Goal: Use online tool/utility: Utilize a website feature to perform a specific function

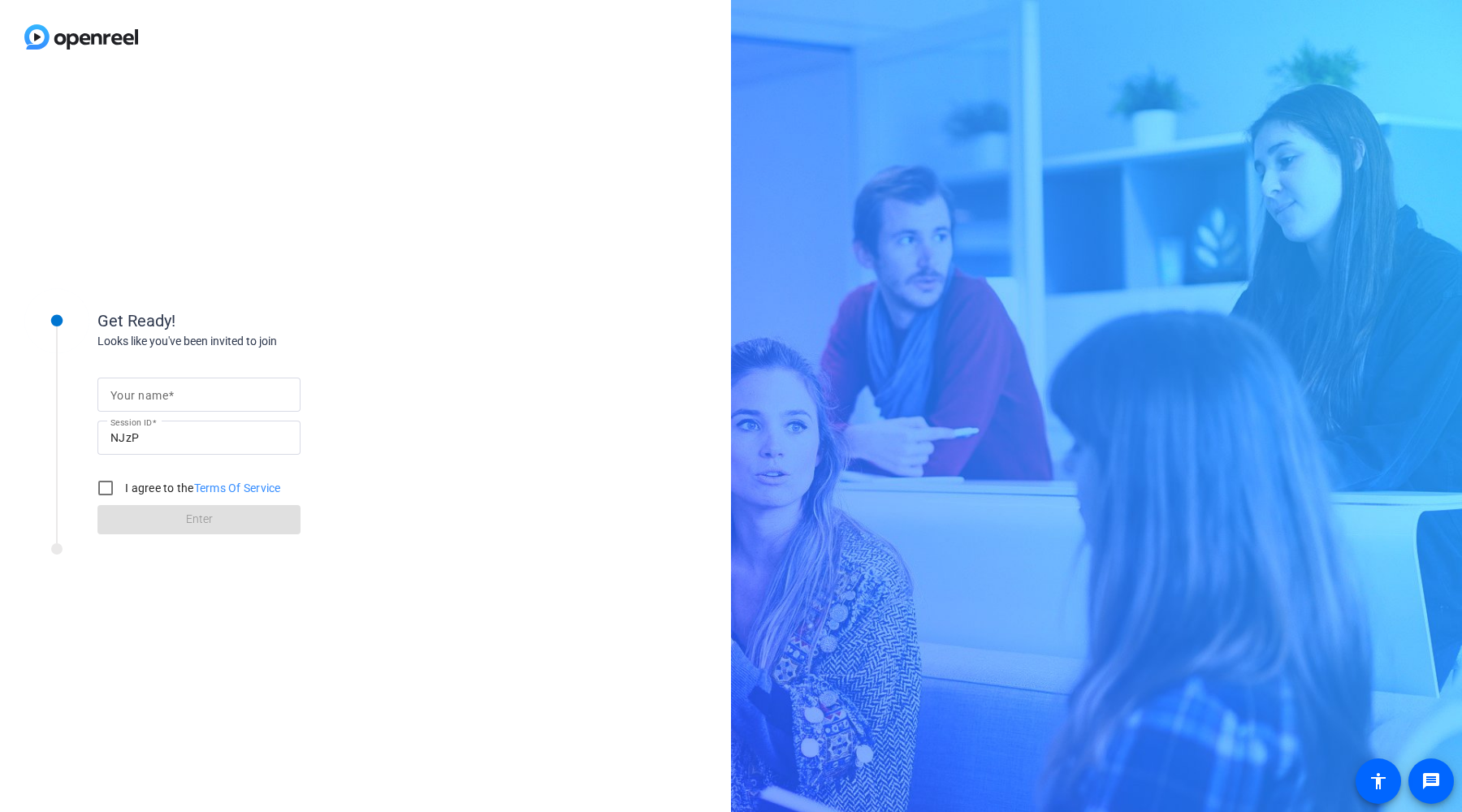
click at [234, 392] on input "Your name" at bounding box center [198, 395] width 177 height 19
type input "[PERSON_NAME]"
click at [100, 492] on input "I agree to the Terms Of Service" at bounding box center [105, 487] width 32 height 32
checkbox input "true"
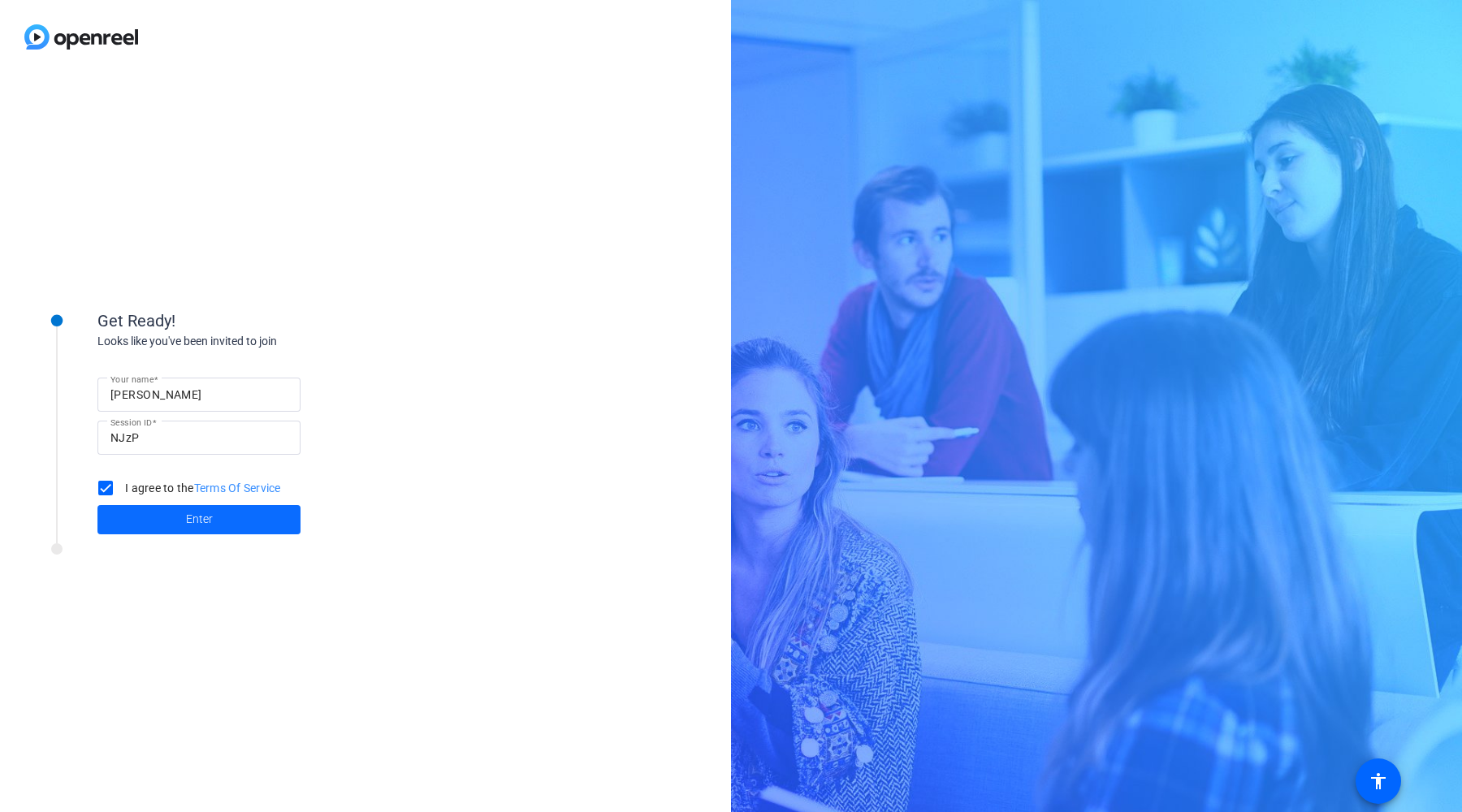
click at [170, 513] on span at bounding box center [199, 520] width 203 height 39
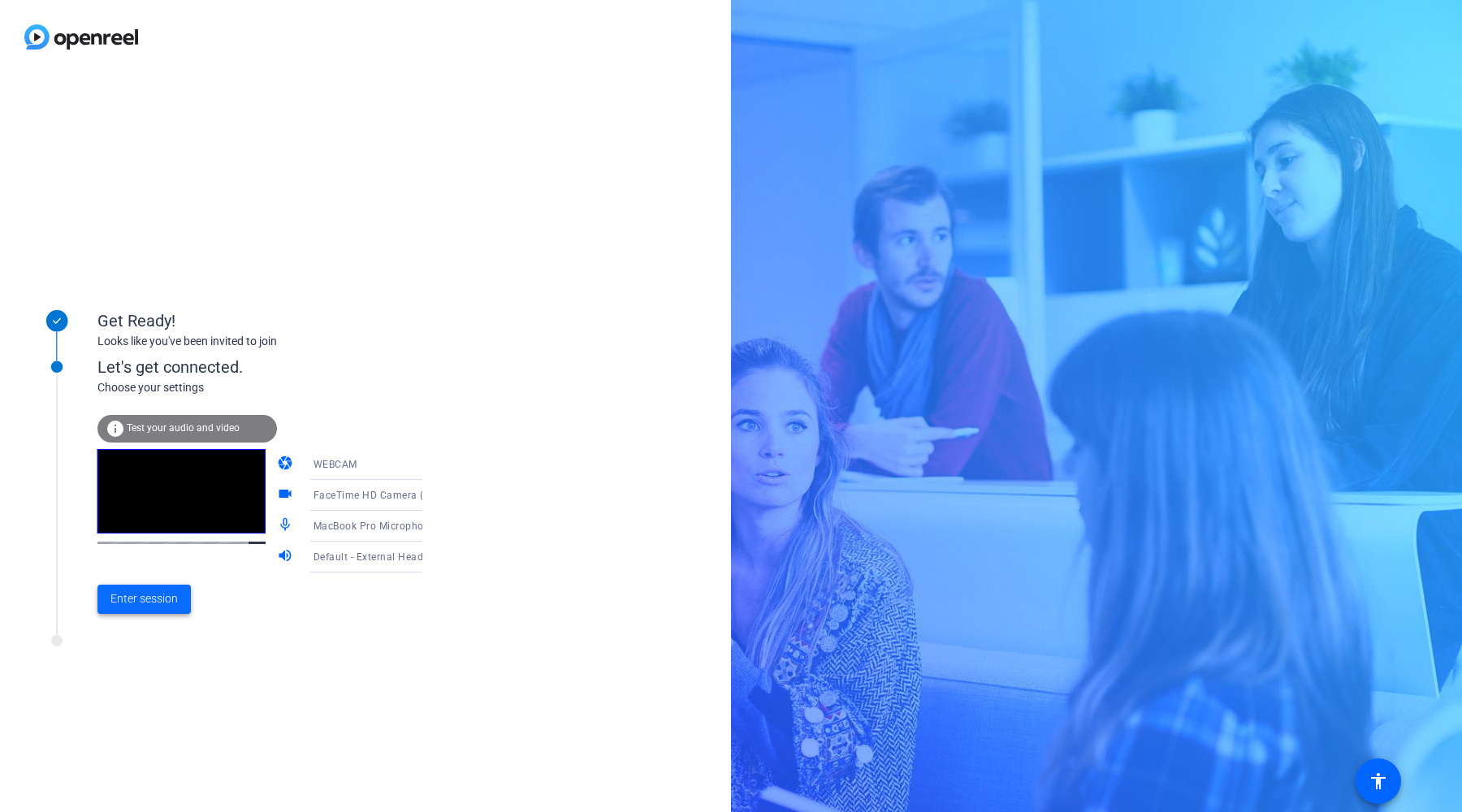
click at [157, 601] on span "Enter session" at bounding box center [143, 599] width 67 height 17
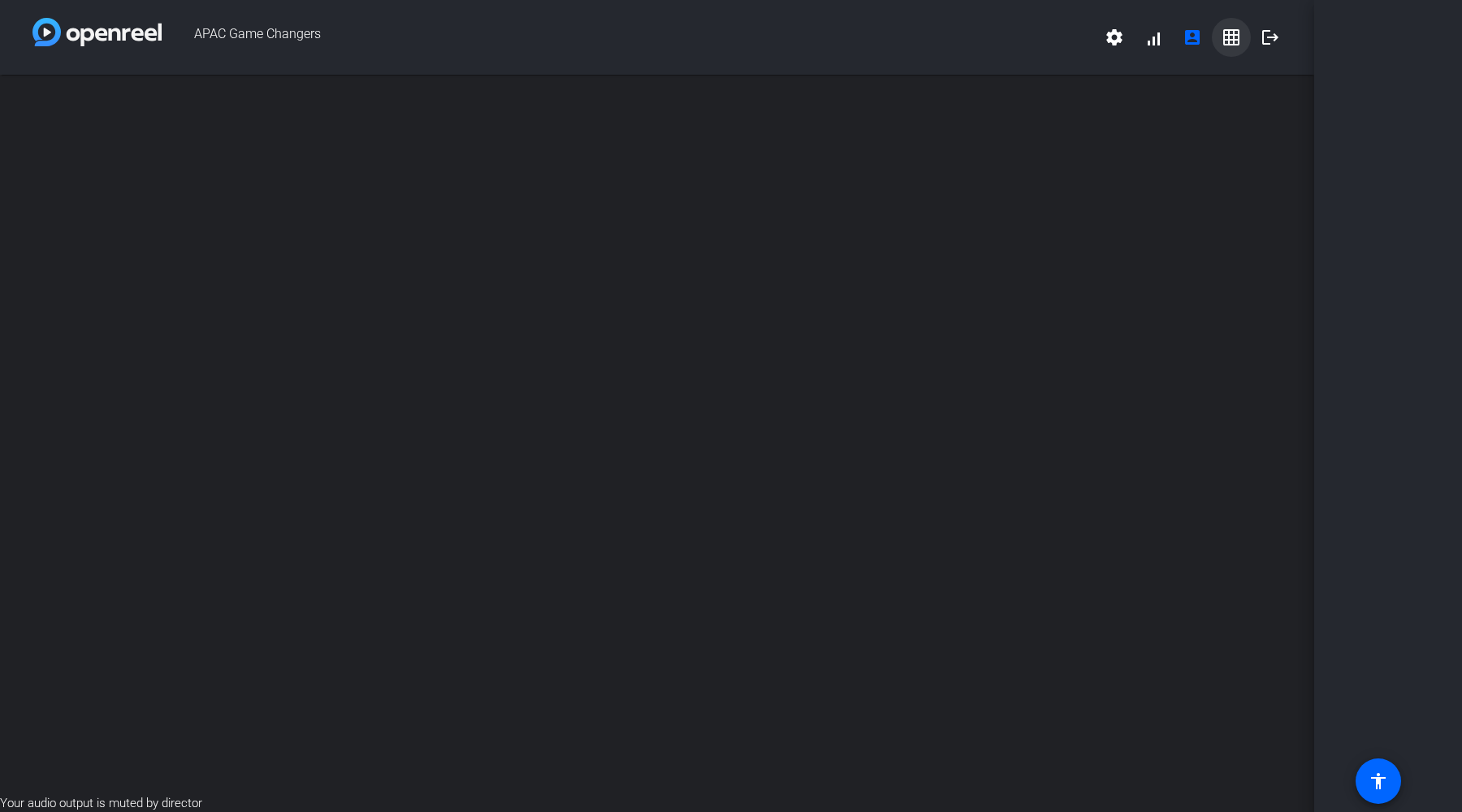
click at [1229, 39] on mat-icon "grid_on" at bounding box center [1231, 38] width 19 height 19
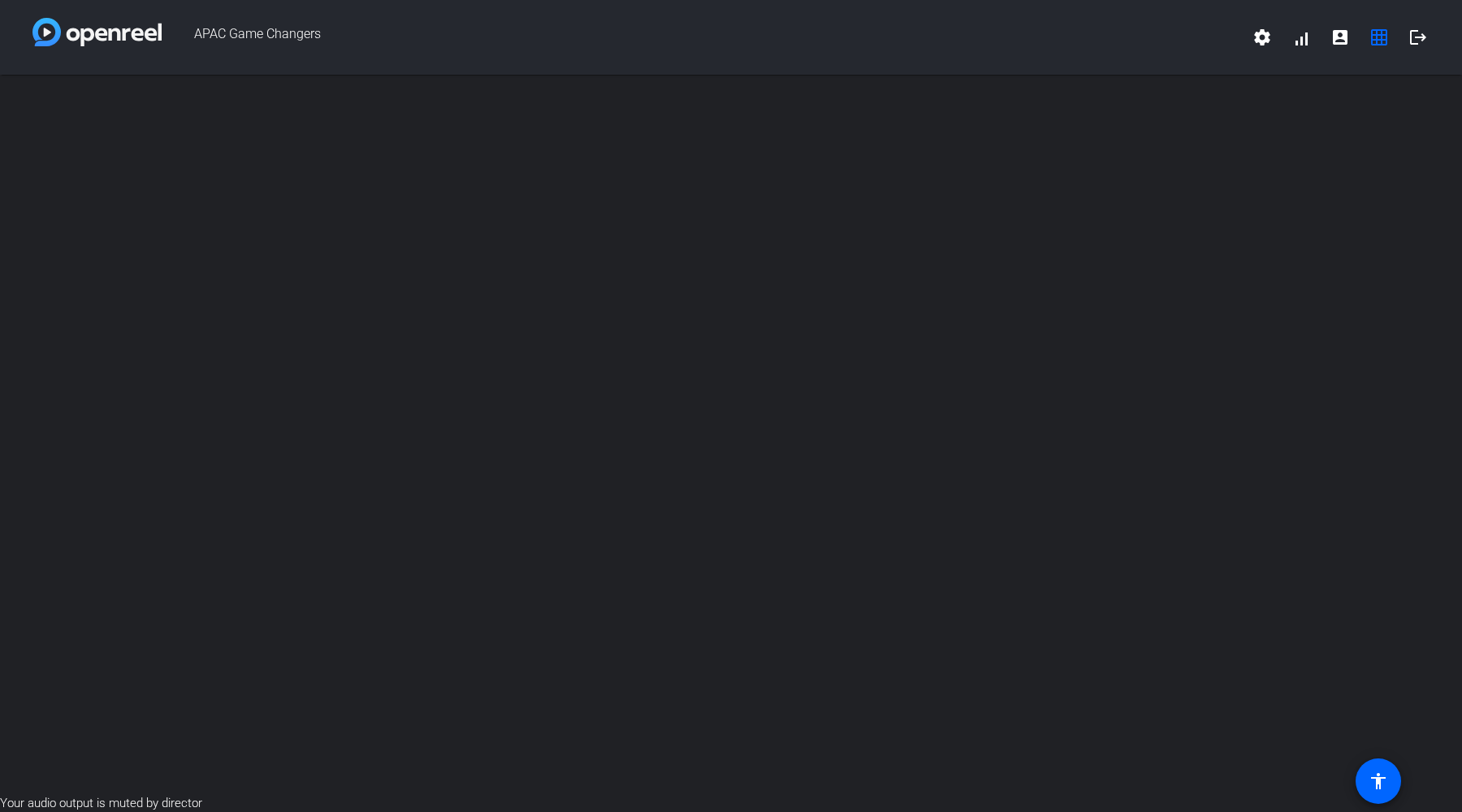
click at [545, 252] on div at bounding box center [731, 435] width 1462 height 719
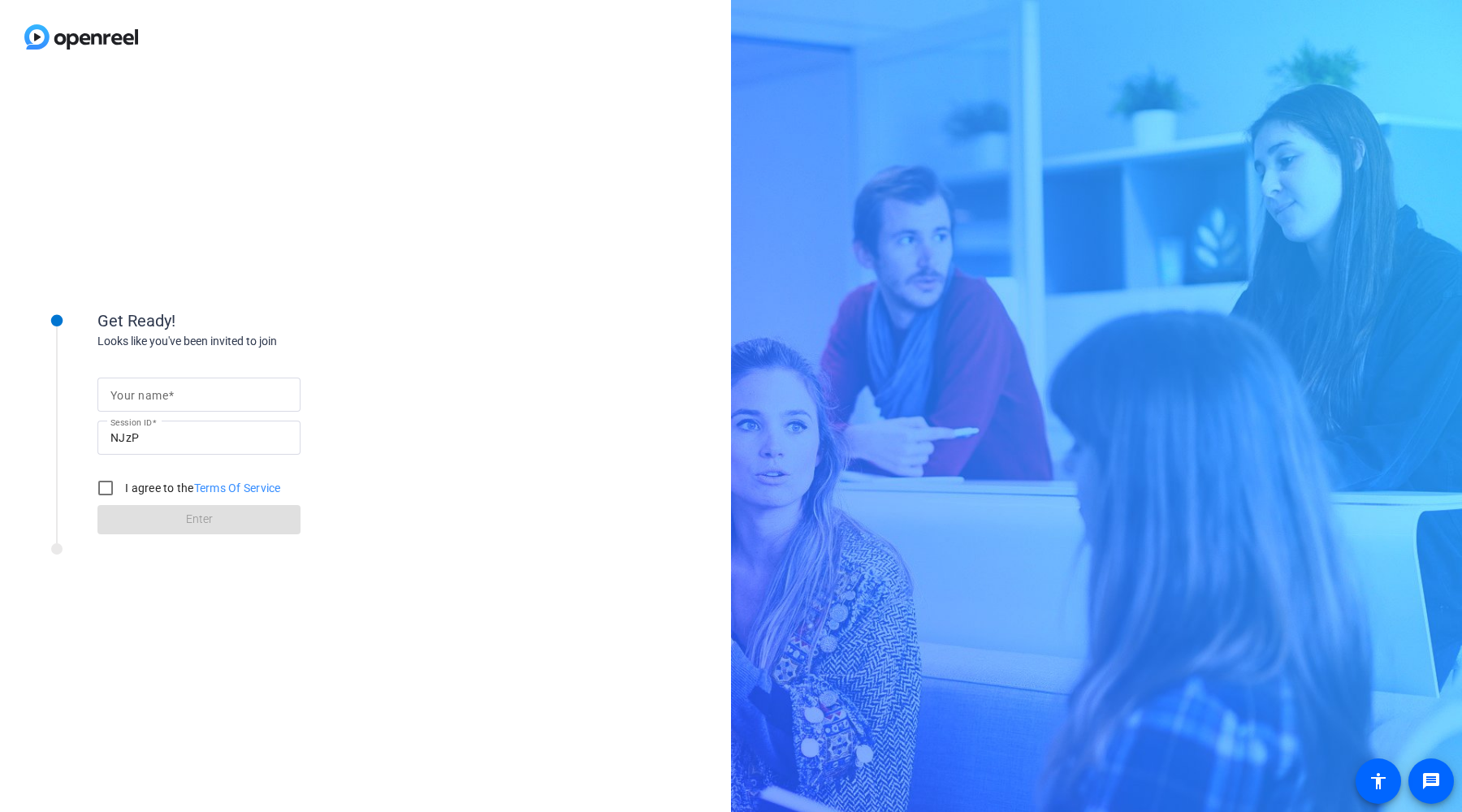
click at [203, 401] on input "Your name" at bounding box center [198, 395] width 177 height 19
type input "[PERSON_NAME]"
click at [103, 486] on input "I agree to the Terms Of Service" at bounding box center [105, 487] width 32 height 32
checkbox input "true"
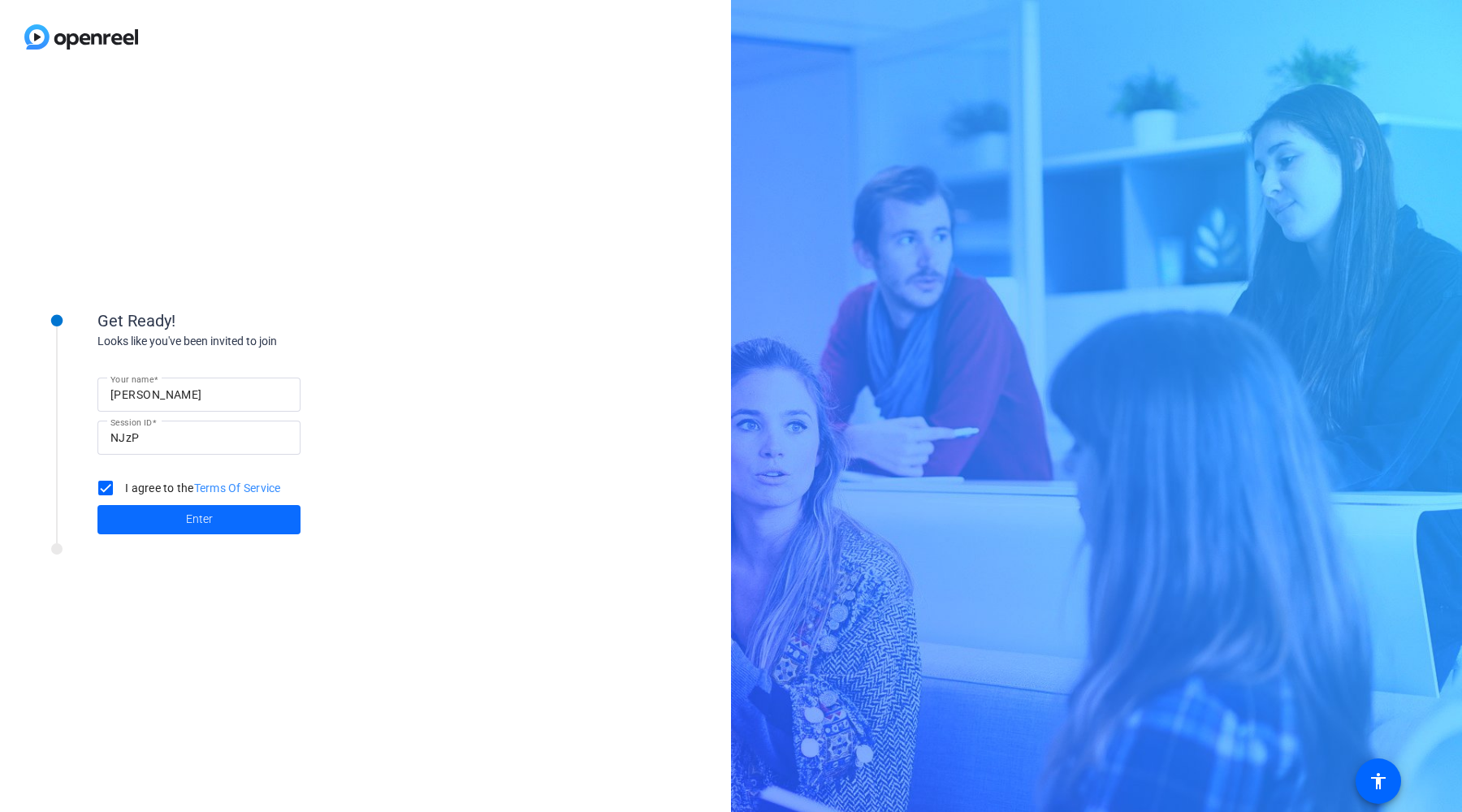
click at [215, 526] on span at bounding box center [199, 520] width 203 height 39
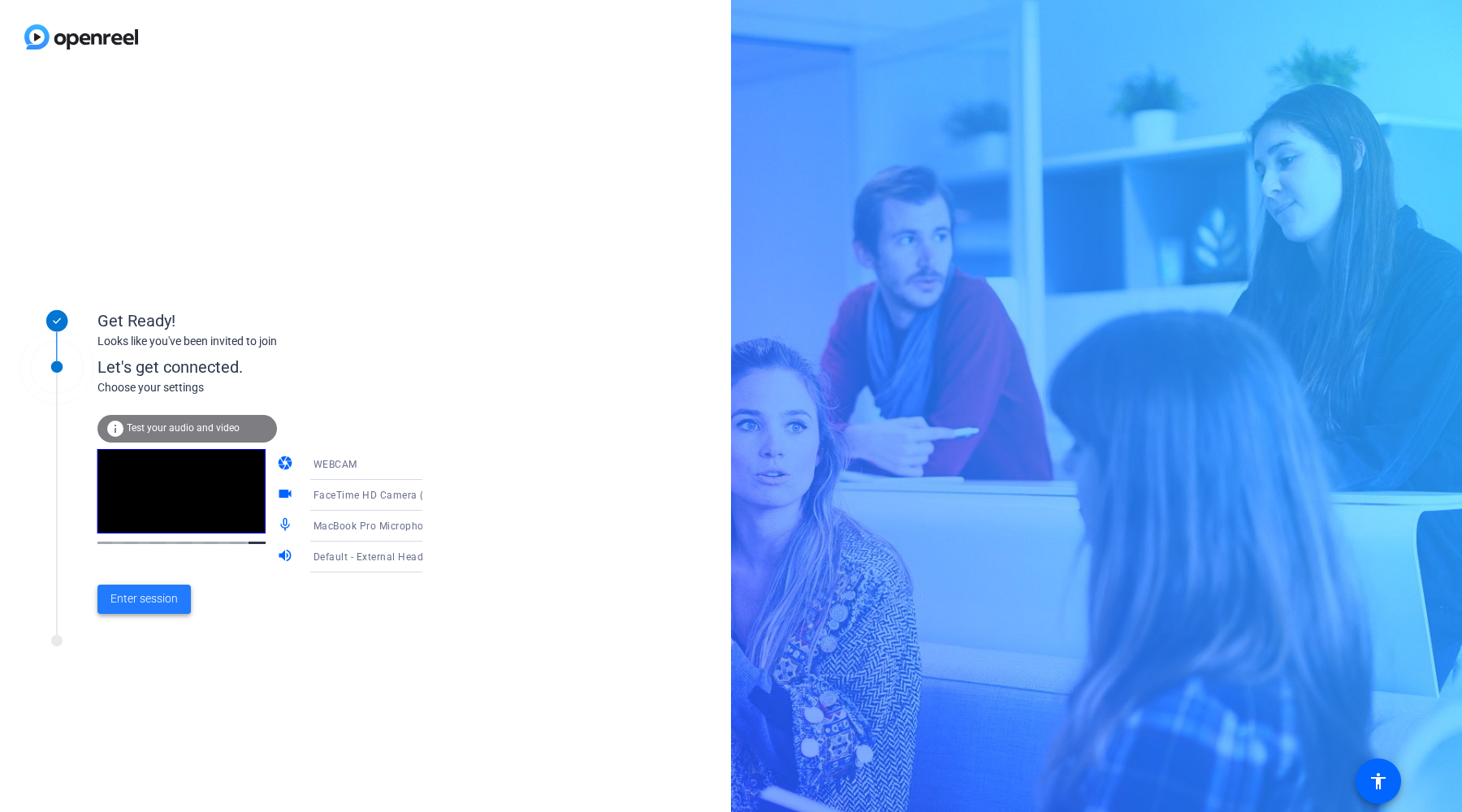
click at [148, 601] on span "Enter session" at bounding box center [143, 599] width 67 height 17
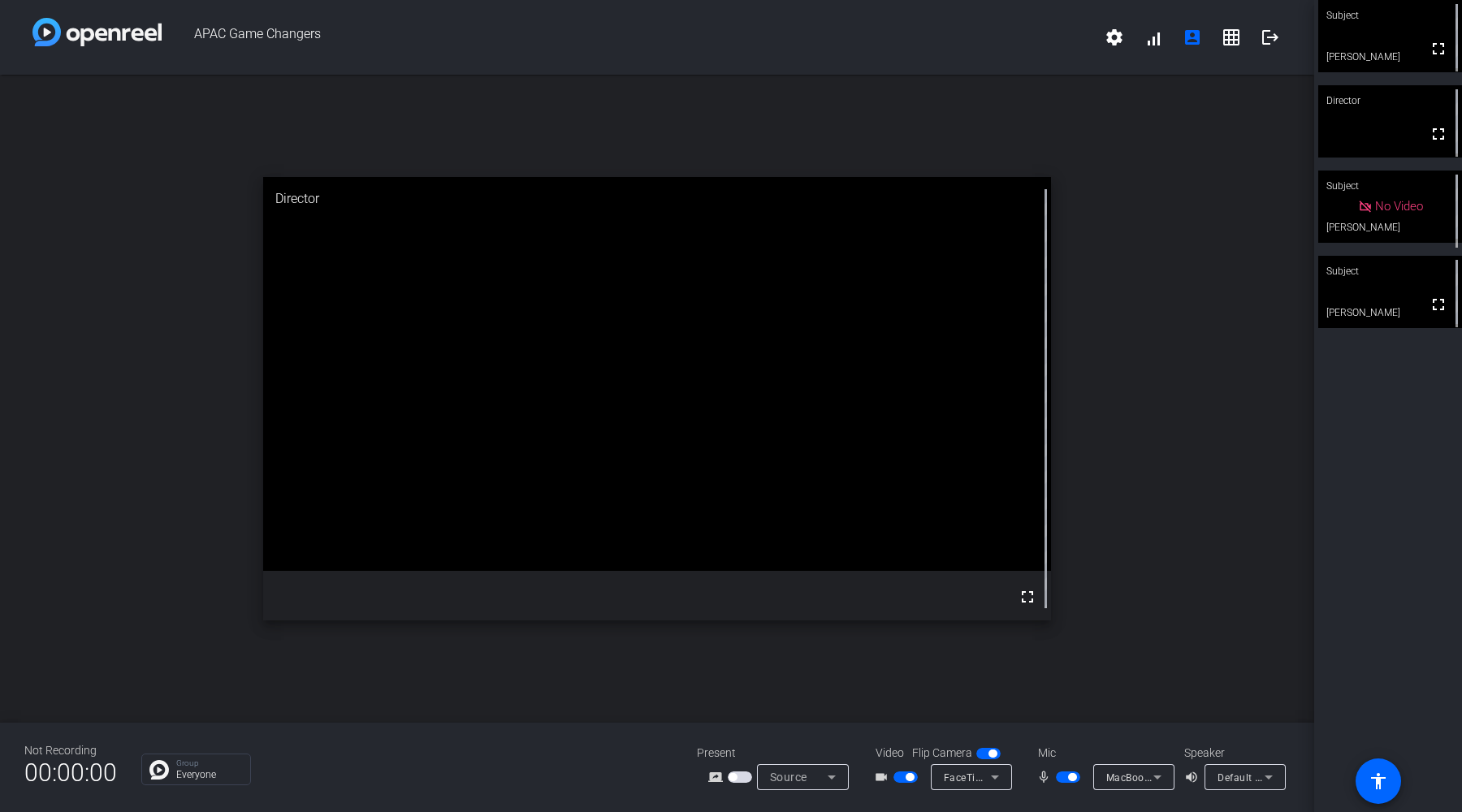
click at [1061, 778] on span "button" at bounding box center [1068, 776] width 24 height 11
click at [1061, 778] on span "button" at bounding box center [1060, 776] width 8 height 8
click at [1153, 776] on icon at bounding box center [1157, 777] width 19 height 19
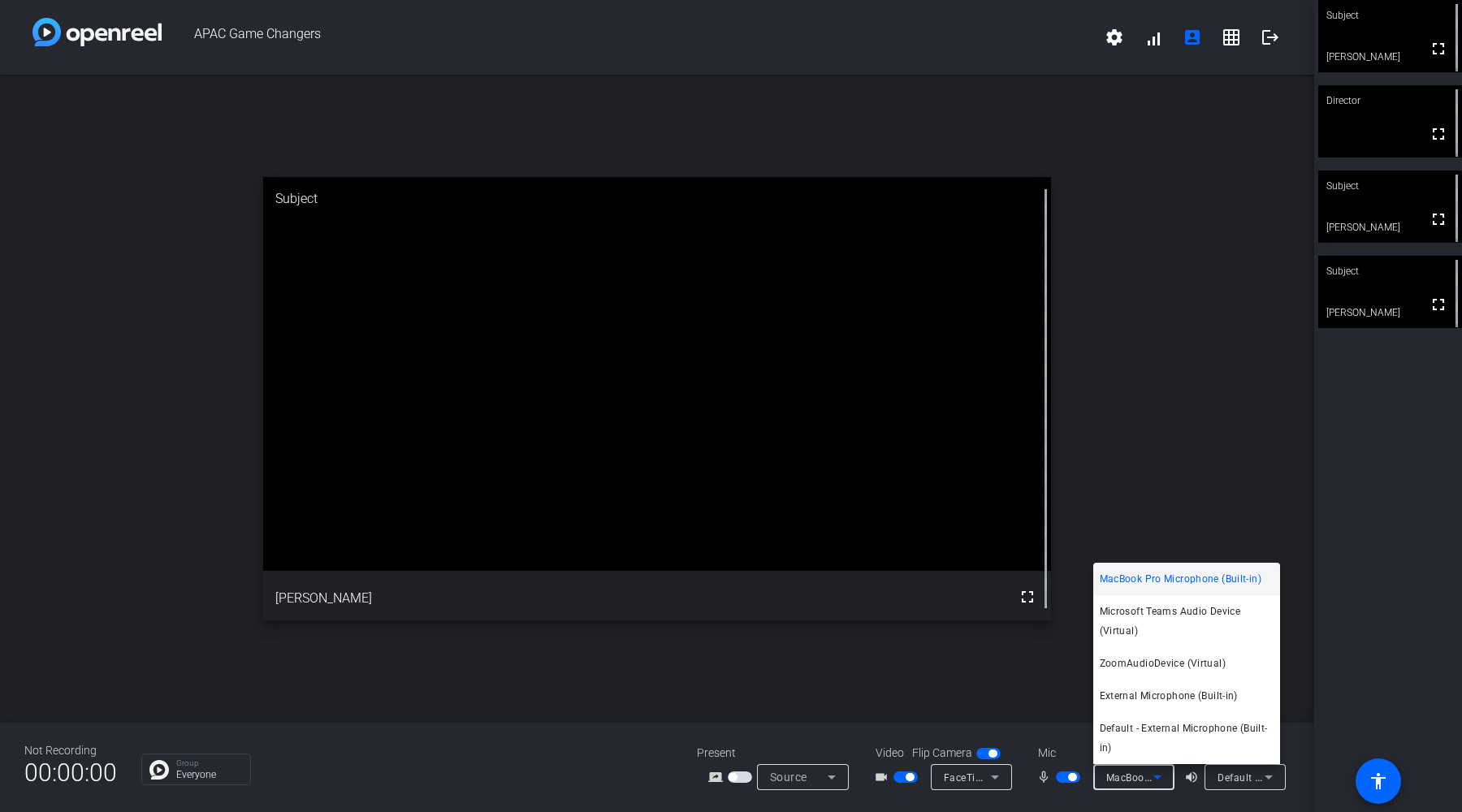
click at [1031, 693] on div at bounding box center [731, 406] width 1462 height 812
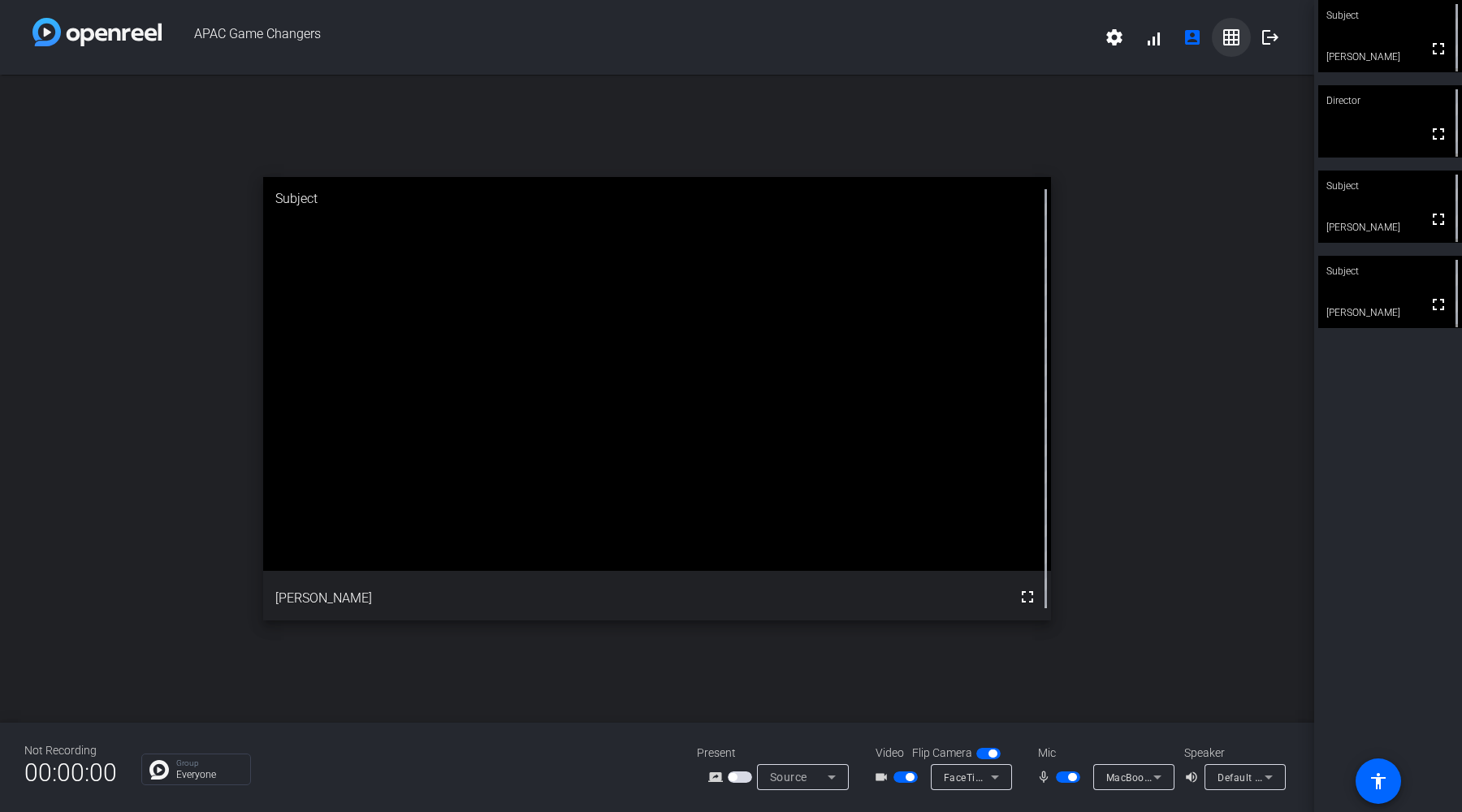
click at [1230, 44] on mat-icon "grid_on" at bounding box center [1231, 38] width 19 height 19
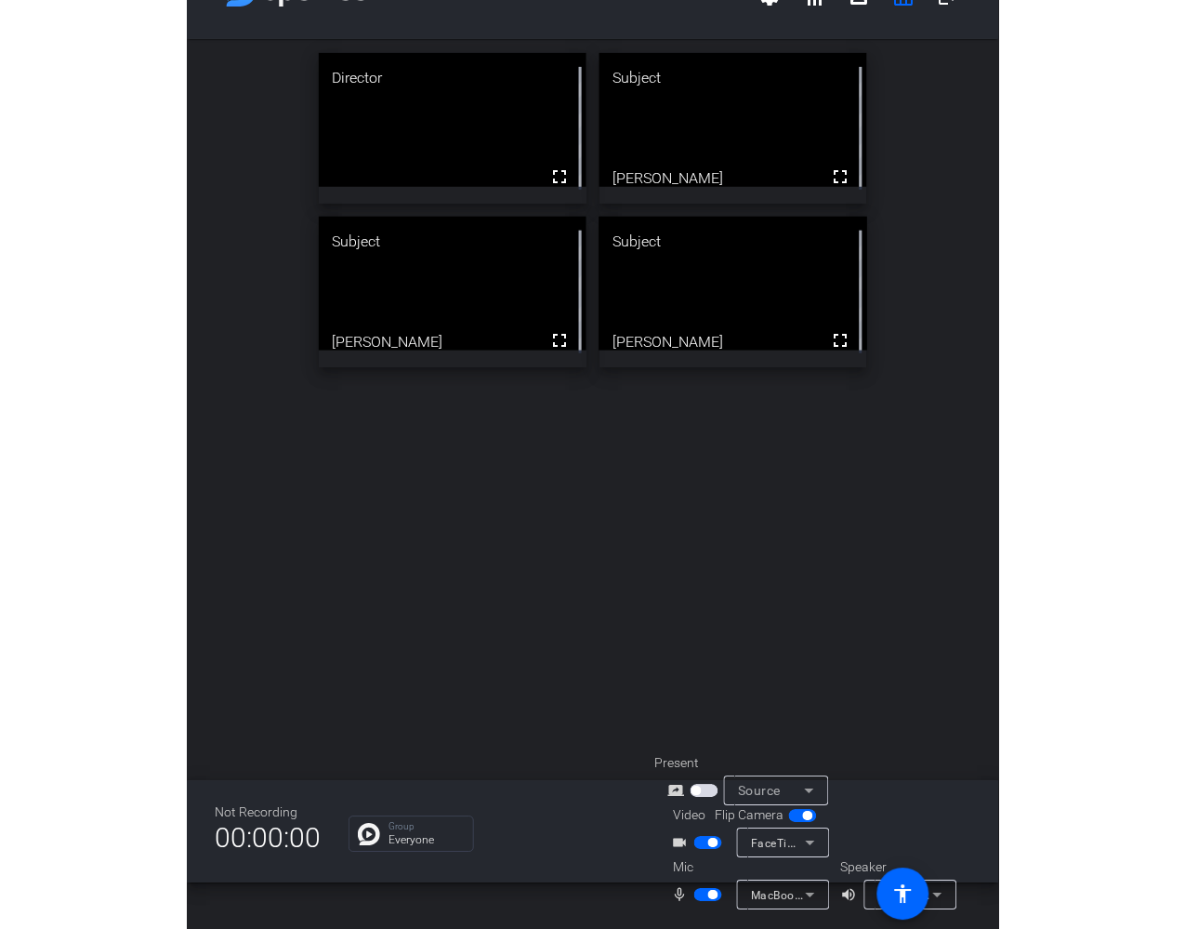
scroll to position [47, 0]
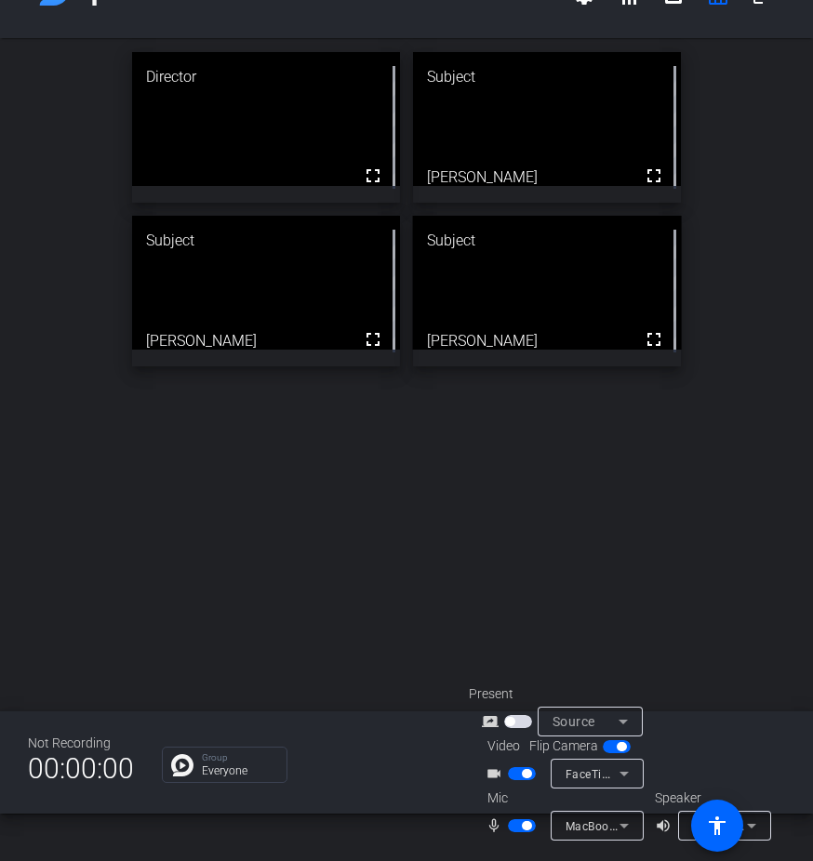
click at [522, 828] on span "button" at bounding box center [526, 825] width 9 height 9
click at [522, 828] on span "button" at bounding box center [522, 825] width 28 height 13
click at [518, 828] on span "button" at bounding box center [522, 825] width 28 height 13
click at [762, 825] on div "Default - External Headphones (Built-in)" at bounding box center [724, 826] width 93 height 30
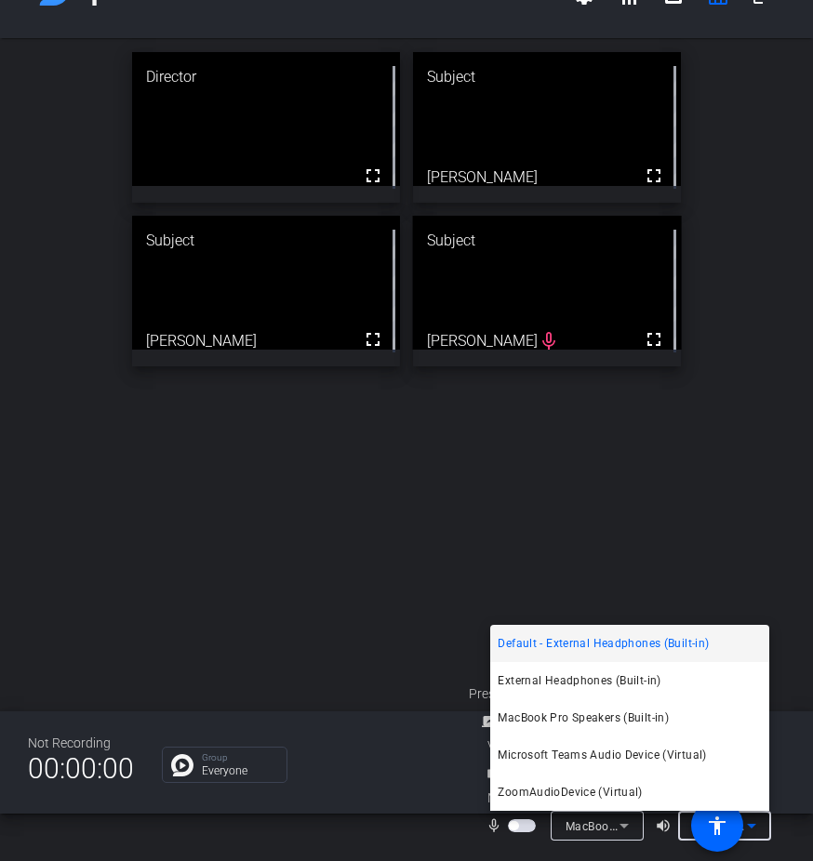
click at [763, 828] on div at bounding box center [406, 430] width 813 height 861
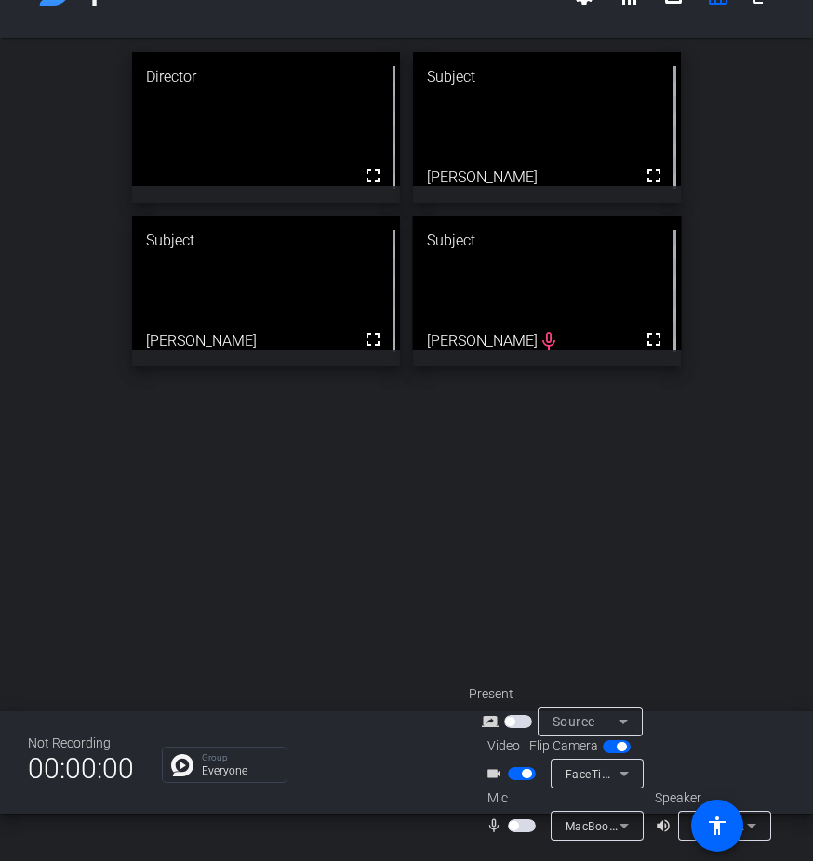
click at [783, 829] on div "APAC Game Changers settings signal_cellular_alt account_box grid_on logout Dire…" at bounding box center [406, 430] width 813 height 861
click at [528, 826] on span "button" at bounding box center [522, 825] width 28 height 13
click at [528, 826] on span "button" at bounding box center [526, 825] width 9 height 9
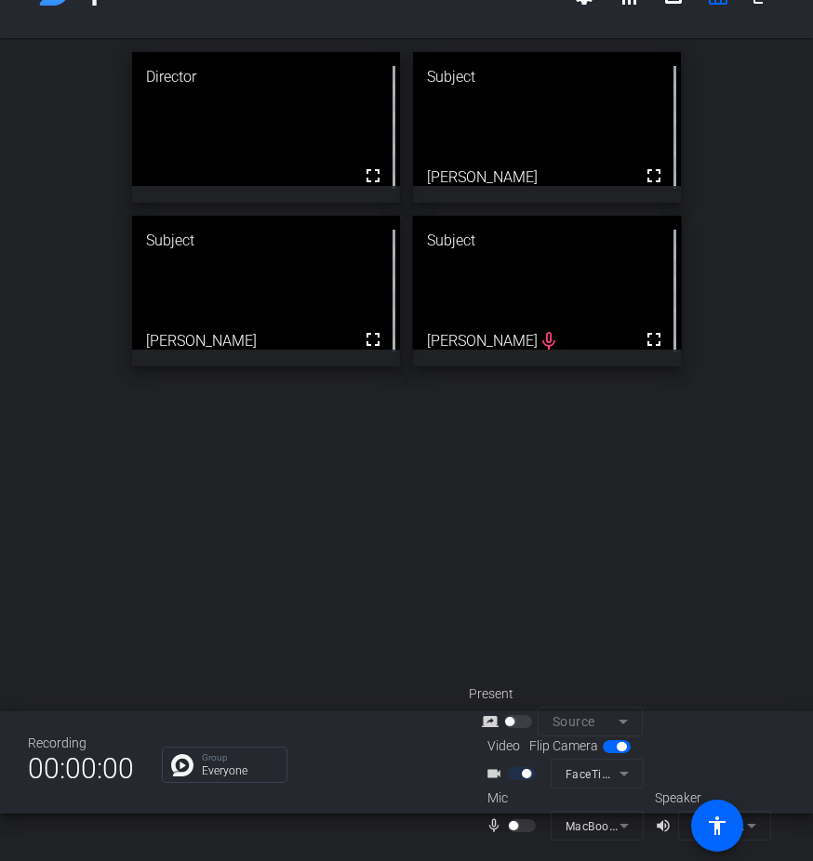
click at [524, 828] on div at bounding box center [524, 825] width 32 height 13
click at [527, 821] on div at bounding box center [524, 825] width 32 height 13
click at [515, 828] on div at bounding box center [524, 825] width 32 height 13
click at [531, 824] on div at bounding box center [524, 825] width 32 height 13
click at [739, 554] on div "Director fullscreen Subject fullscreen [PERSON_NAME] Subject fullscreen [PERSON…" at bounding box center [406, 374] width 813 height 673
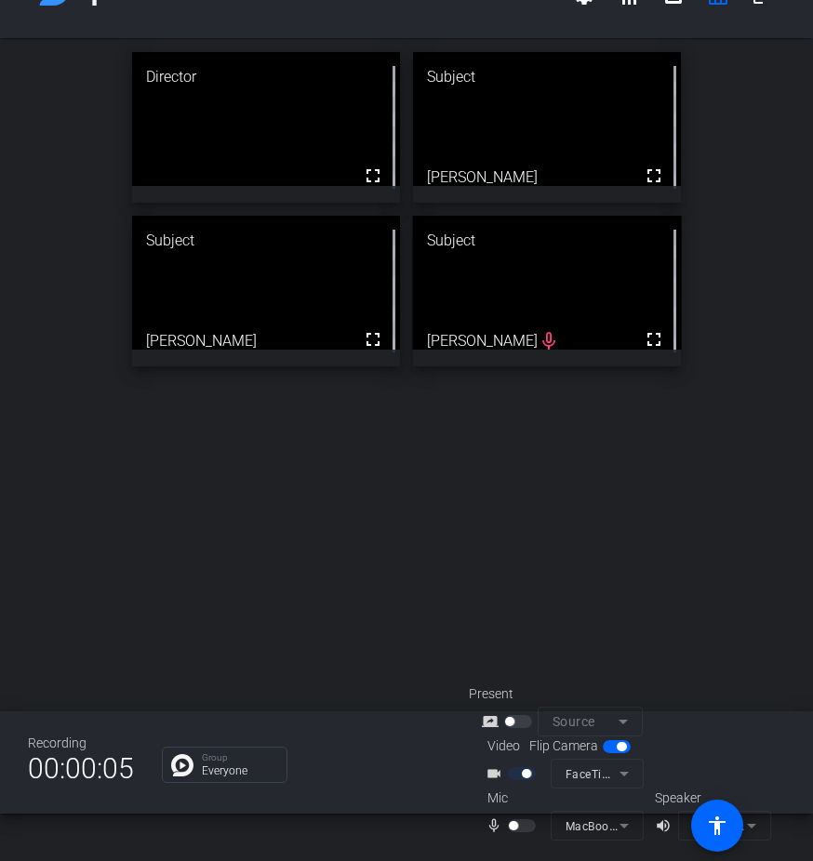
click at [514, 345] on video at bounding box center [547, 283] width 269 height 134
click at [503, 345] on video at bounding box center [547, 283] width 269 height 134
click at [522, 829] on div at bounding box center [524, 825] width 32 height 13
click at [508, 819] on div at bounding box center [524, 825] width 32 height 13
click at [536, 825] on div at bounding box center [524, 825] width 32 height 13
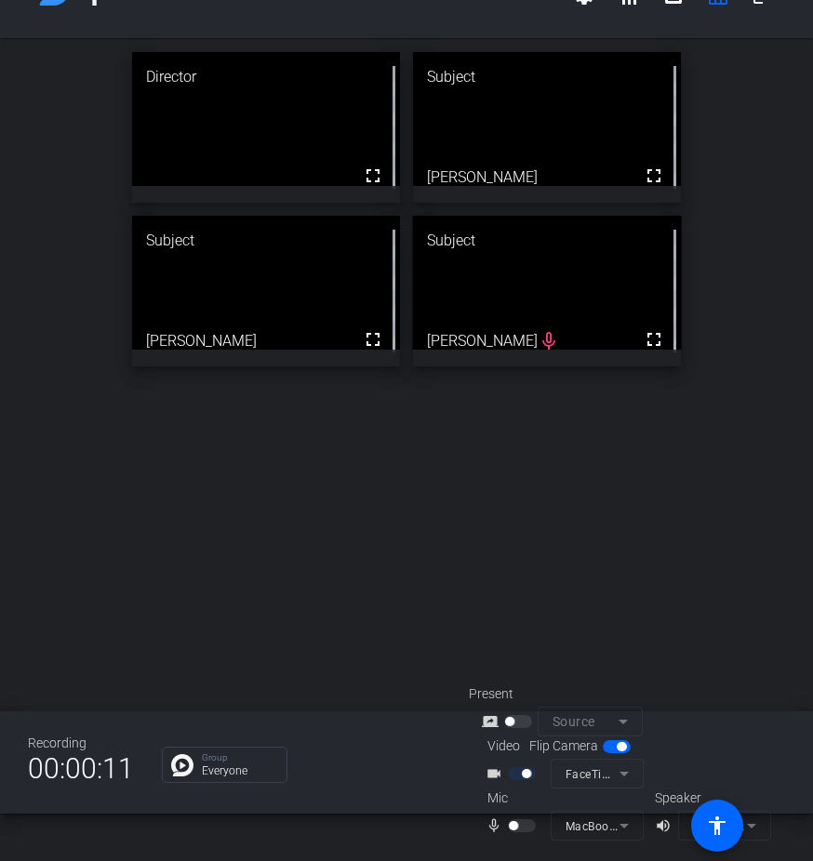
click at [523, 828] on div at bounding box center [524, 825] width 32 height 13
click at [514, 829] on div at bounding box center [524, 825] width 32 height 13
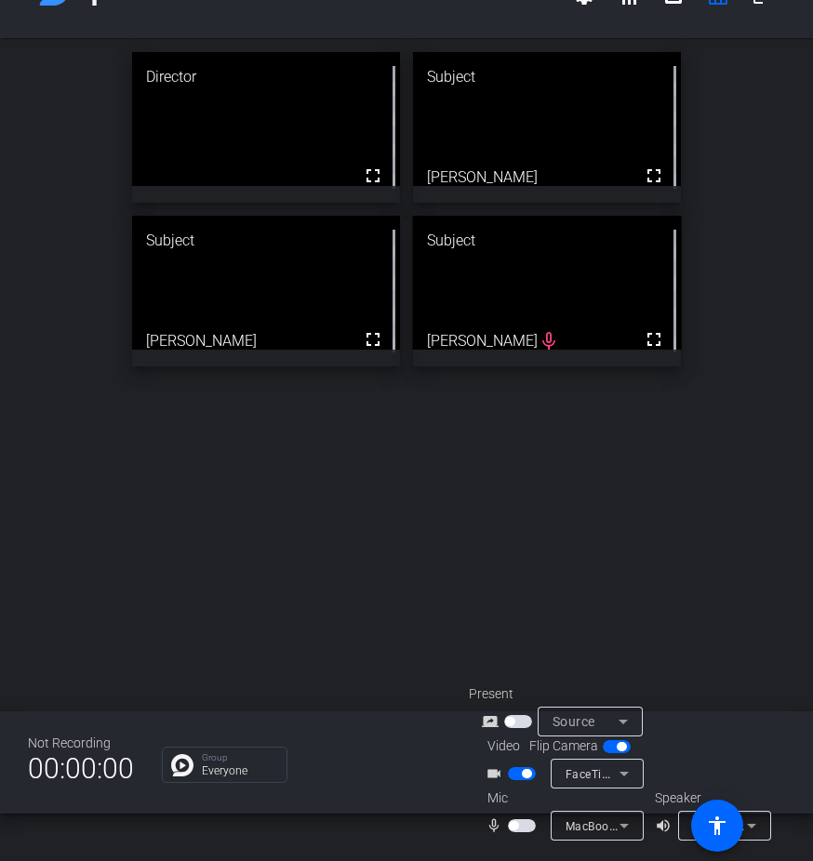
click at [537, 826] on div "mic_none" at bounding box center [517, 825] width 65 height 22
click at [526, 827] on span "button" at bounding box center [522, 825] width 28 height 13
click at [684, 560] on div "Director fullscreen Subject fullscreen [PERSON_NAME] Subject fullscreen [PERSON…" at bounding box center [406, 374] width 813 height 673
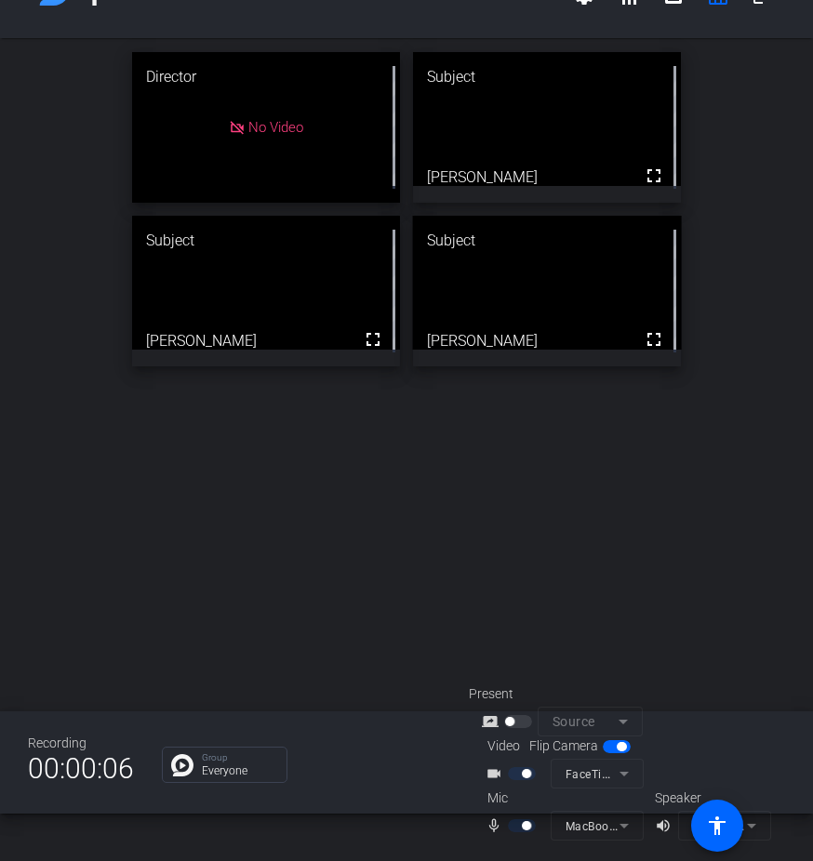
click at [585, 830] on mat-form-field "MacBook Pro Microphone (Built-in)" at bounding box center [596, 826] width 93 height 30
click at [733, 667] on div "Director No Video Subject fullscreen [PERSON_NAME] Subject fullscreen [PERSON_N…" at bounding box center [406, 374] width 813 height 673
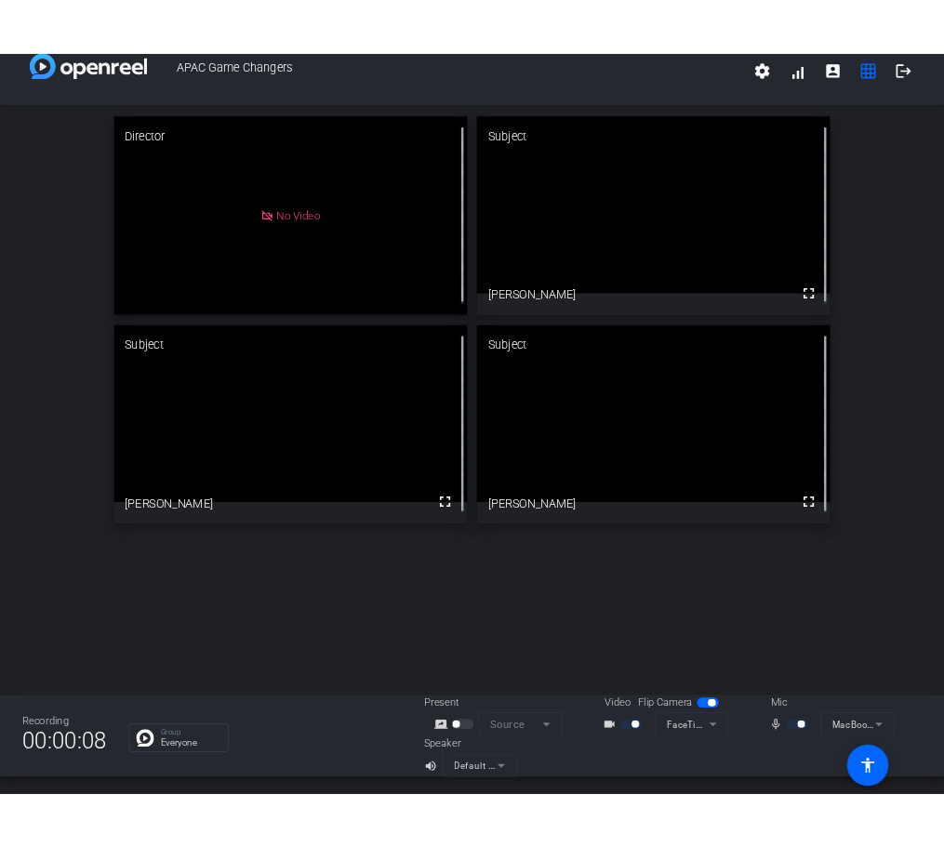
scroll to position [0, 0]
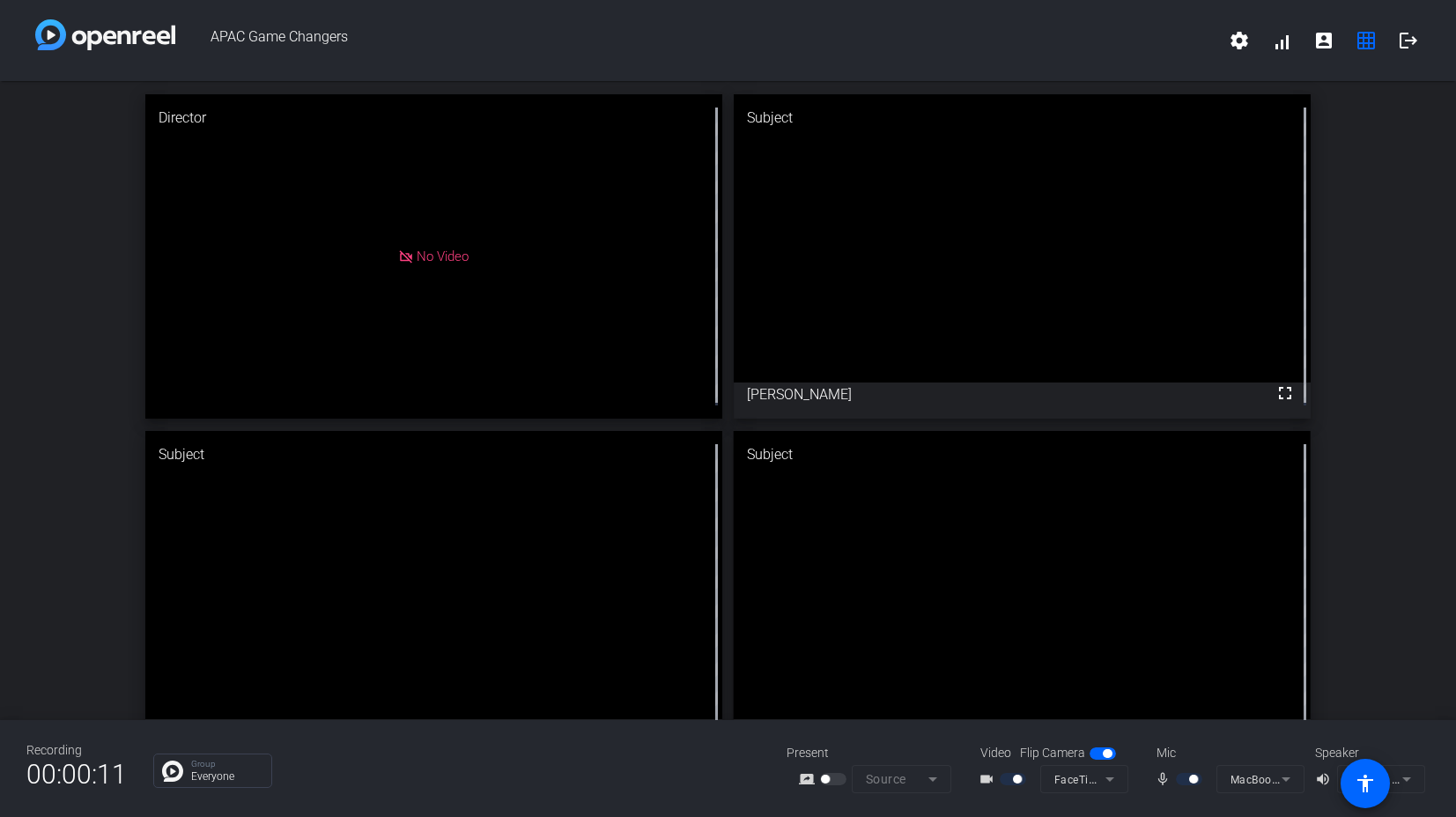
click at [1160, 778] on mat-icon "mic_none" at bounding box center [1165, 779] width 21 height 21
click at [1209, 780] on div "mic_none" at bounding box center [1185, 779] width 62 height 21
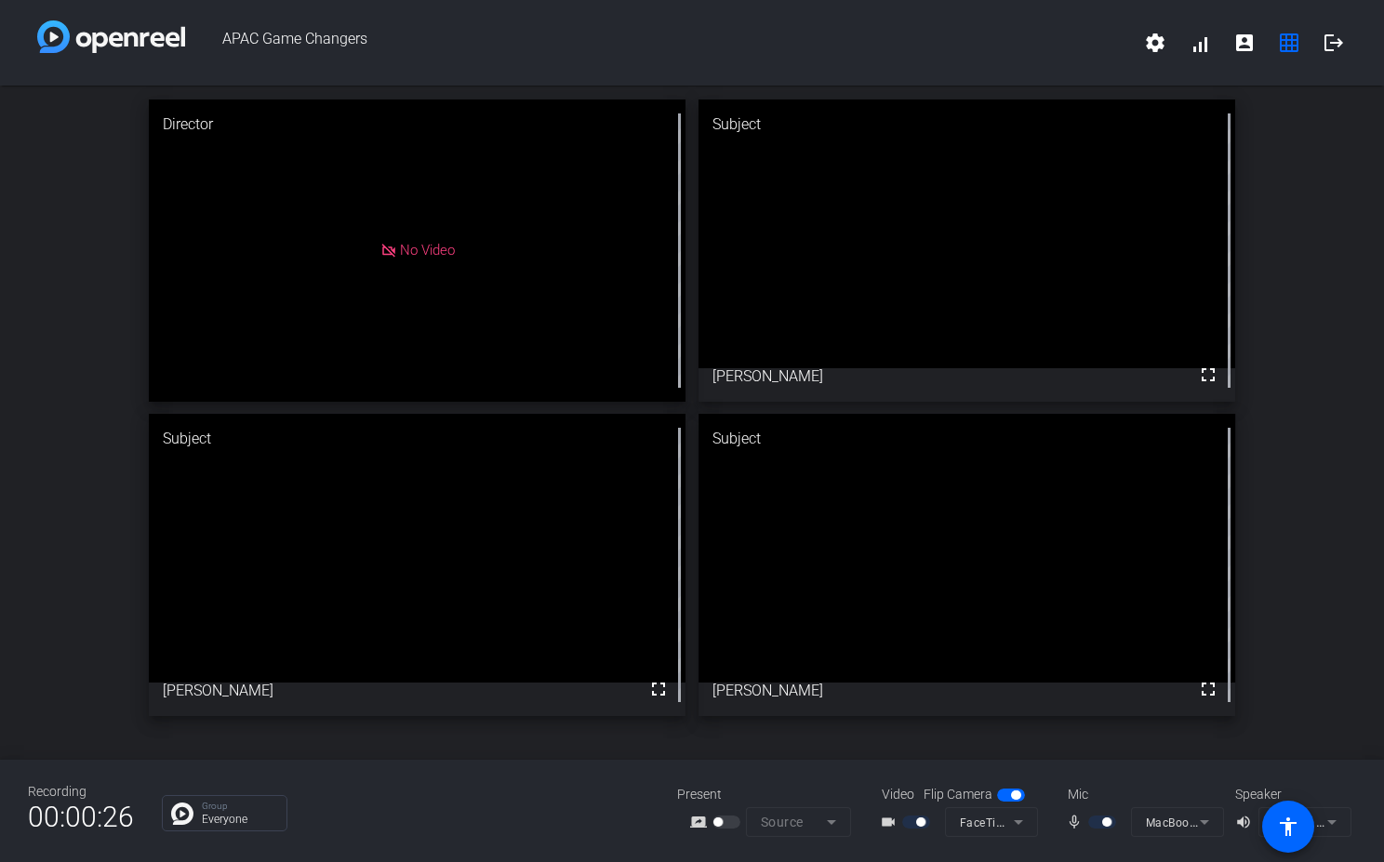
click at [1100, 822] on div at bounding box center [1104, 821] width 32 height 13
click at [1293, 610] on div "Director No Video Subject fullscreen [PERSON_NAME] Subject fullscreen [PERSON_N…" at bounding box center [692, 408] width 1384 height 644
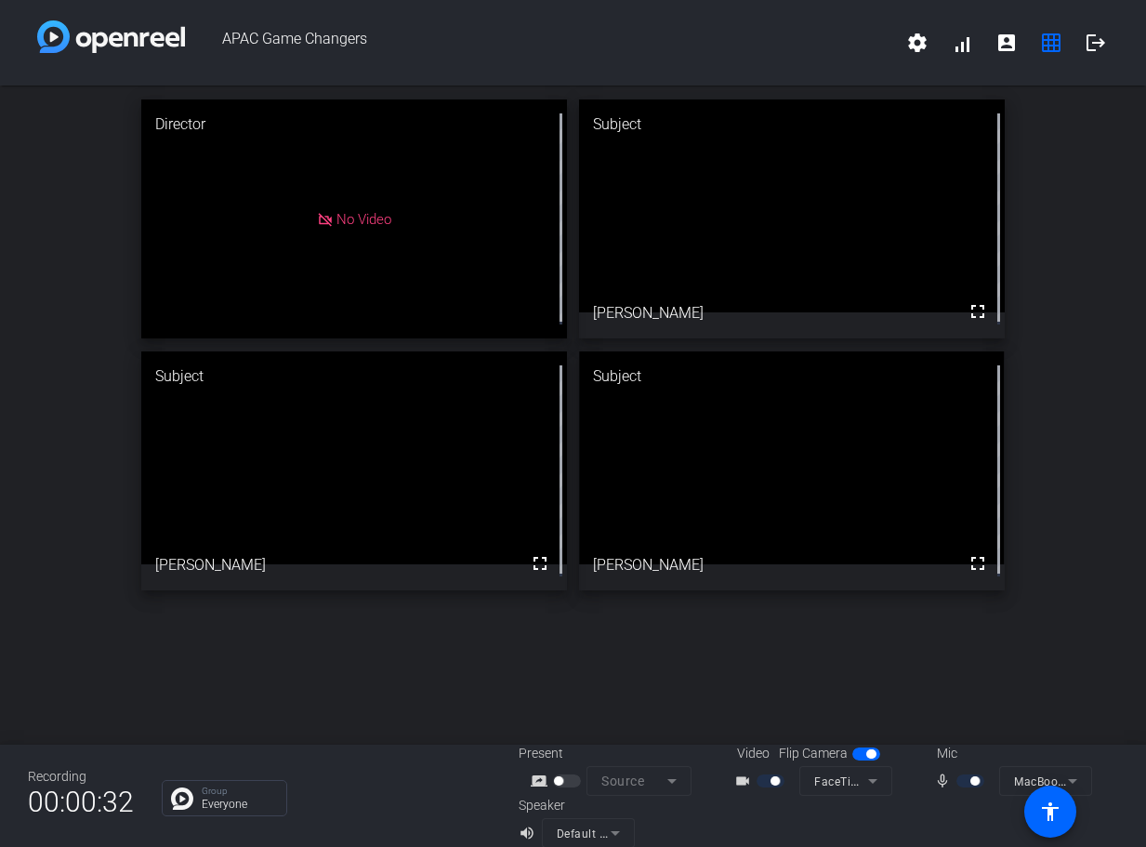
click at [957, 780] on div at bounding box center [973, 781] width 32 height 13
click at [936, 784] on mat-icon "mic_none" at bounding box center [945, 781] width 22 height 22
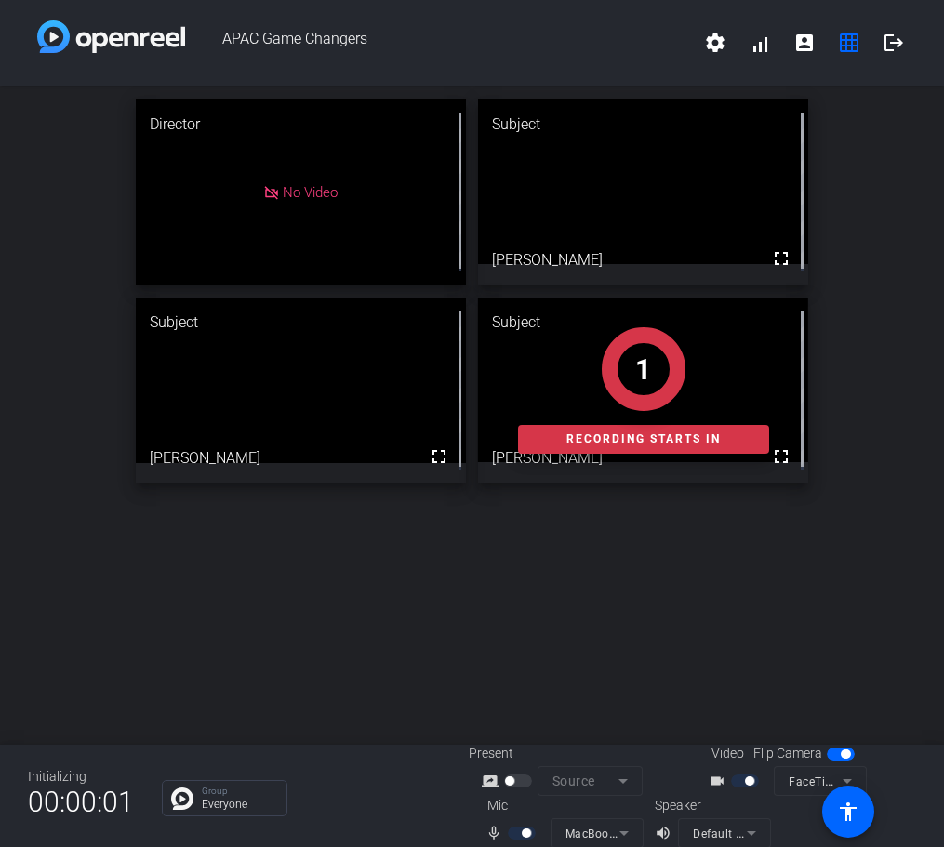
click at [902, 551] on div "Director No Video Subject fullscreen [PERSON_NAME] Subject fullscreen [PERSON_N…" at bounding box center [472, 415] width 944 height 659
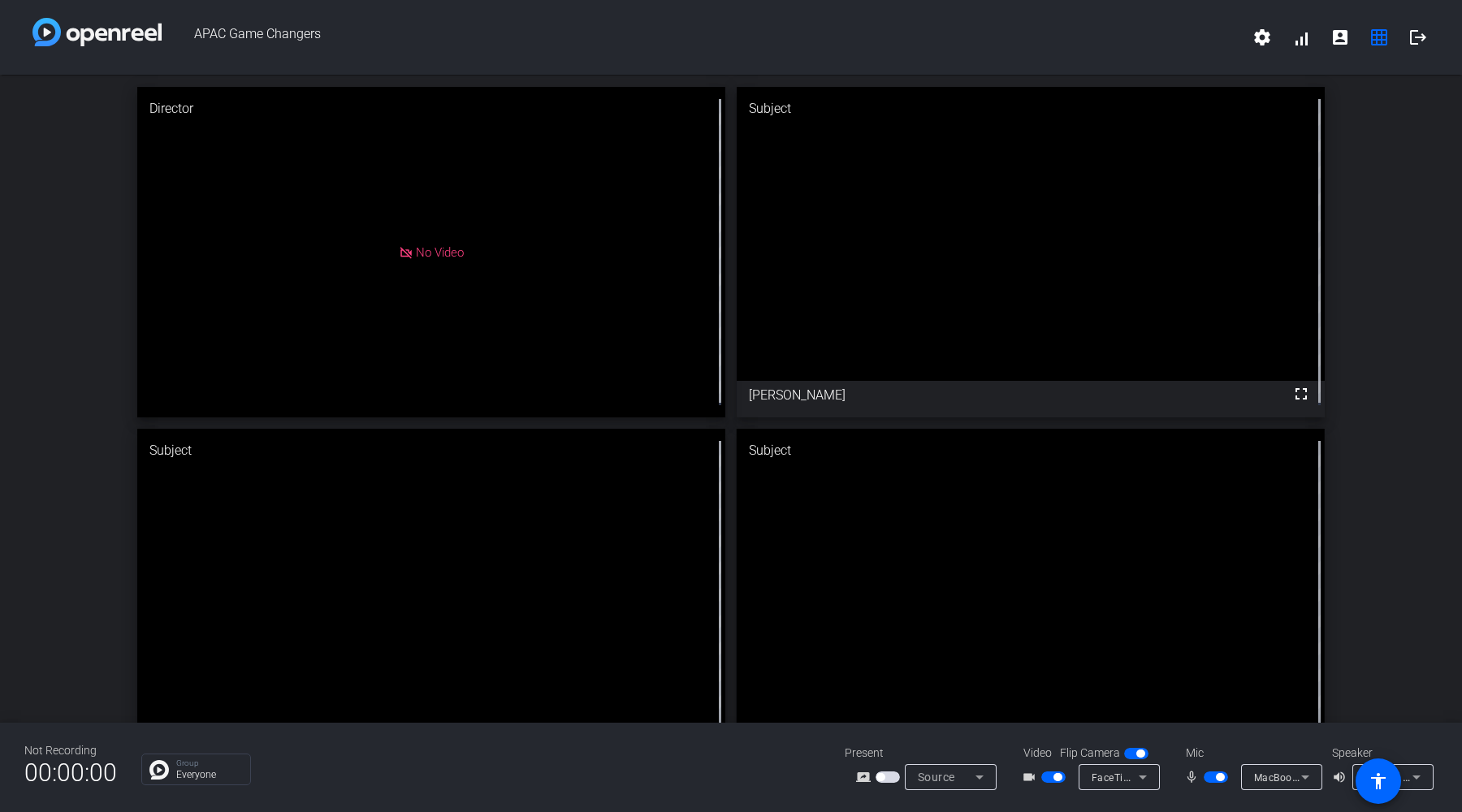
click at [1213, 780] on span "button" at bounding box center [1216, 776] width 24 height 11
click at [1217, 781] on span "button" at bounding box center [1216, 776] width 24 height 11
click at [1382, 613] on div "Director No Video Subject fullscreen [PERSON_NAME] Subject fullscreen [PERSON_N…" at bounding box center [731, 423] width 1462 height 697
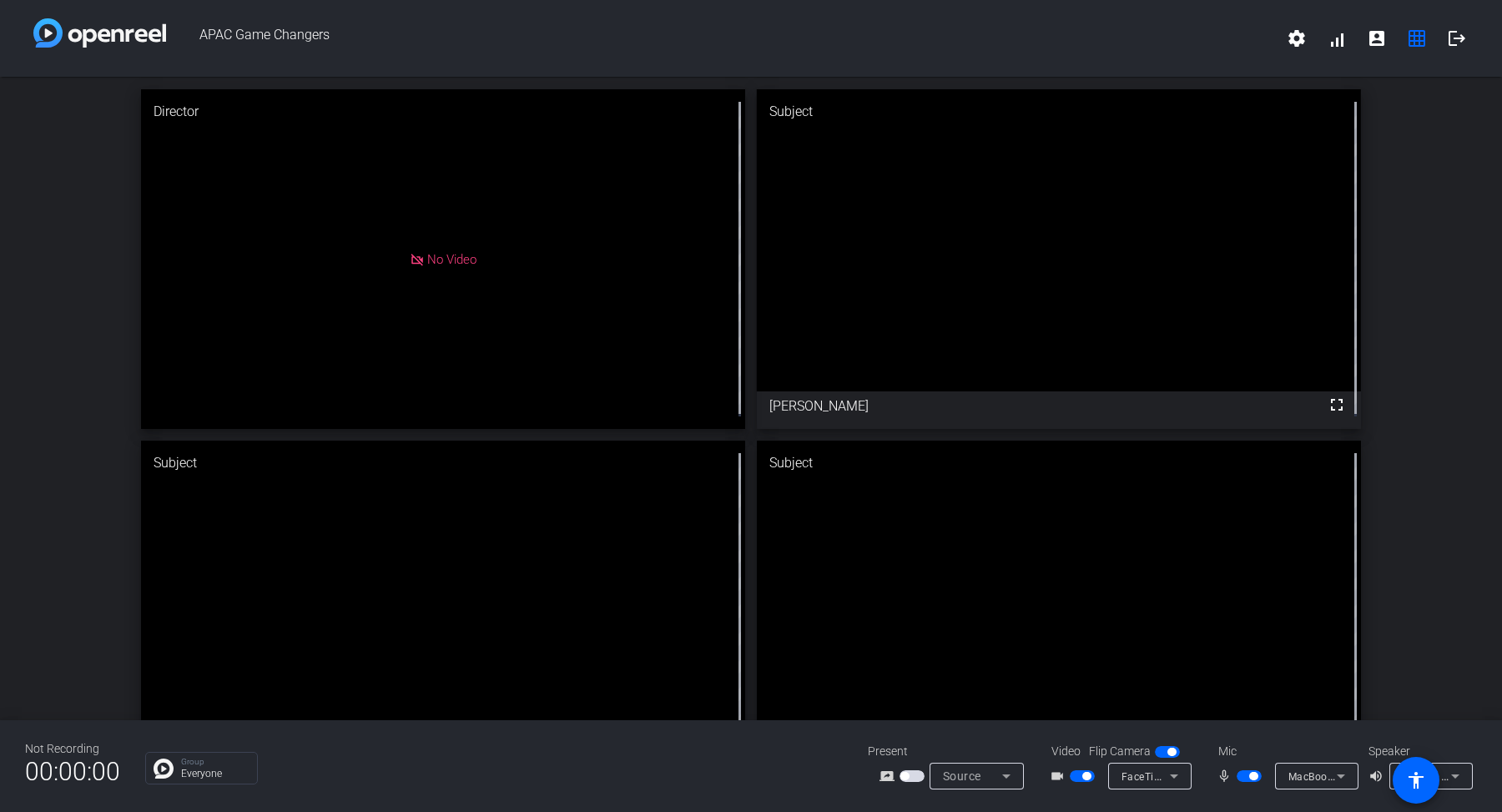
drag, startPoint x: 1236, startPoint y: 487, endPoint x: 1225, endPoint y: 165, distance: 322.2
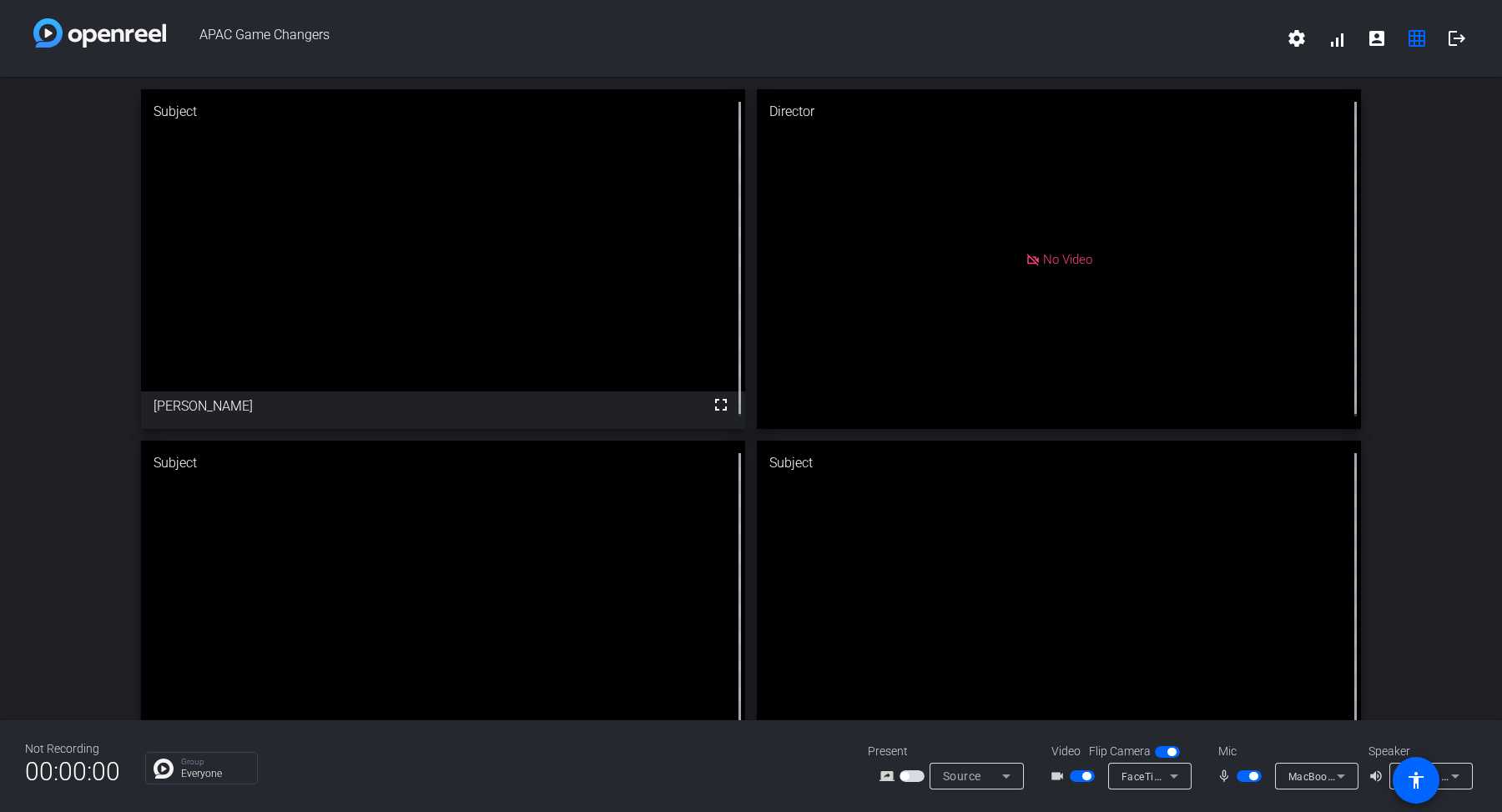
drag, startPoint x: 873, startPoint y: 570, endPoint x: 248, endPoint y: 230, distance: 711.5
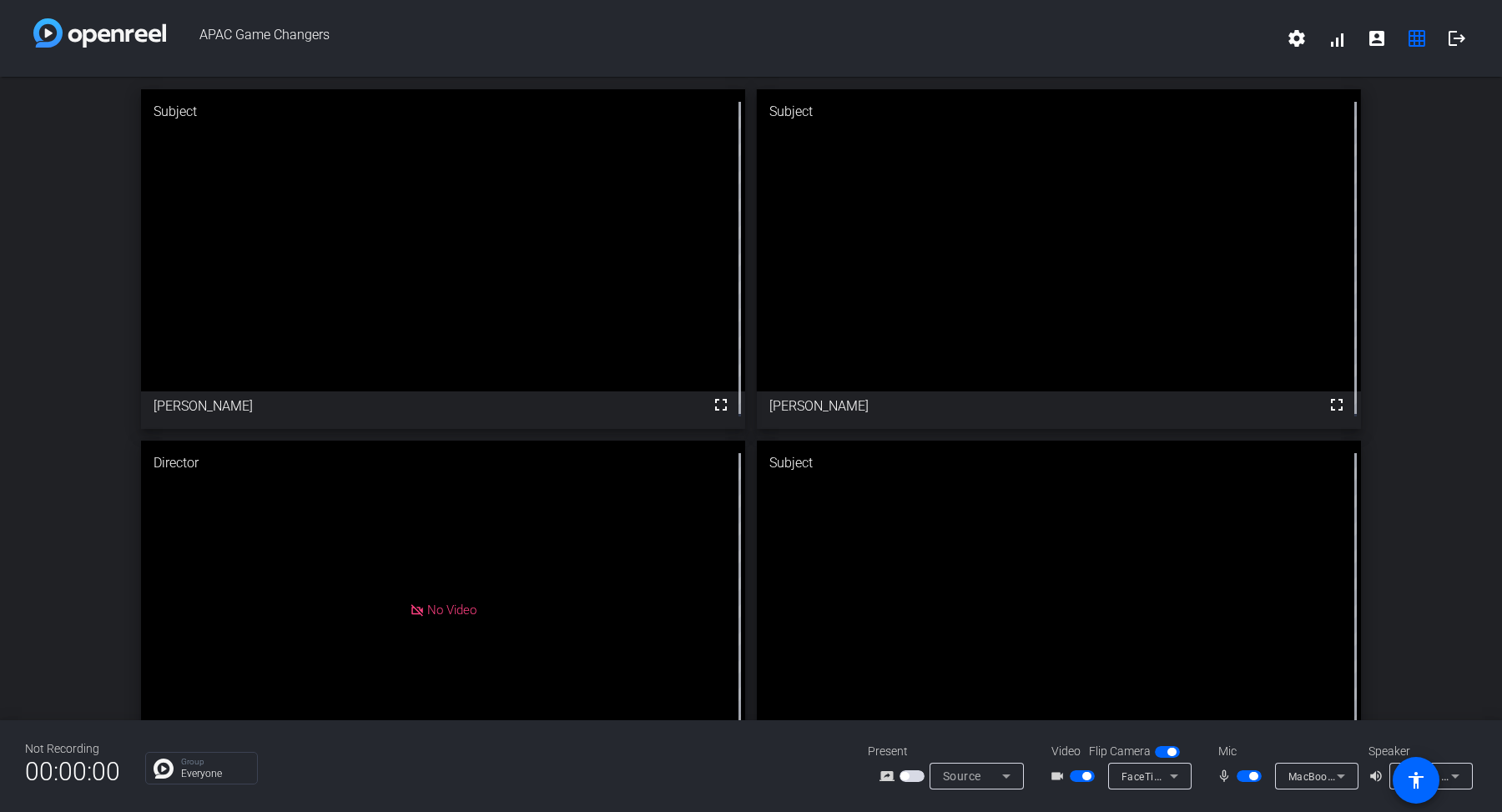
drag, startPoint x: 543, startPoint y: 598, endPoint x: 992, endPoint y: 391, distance: 494.4
drag, startPoint x: 932, startPoint y: 566, endPoint x: 935, endPoint y: 258, distance: 308.0
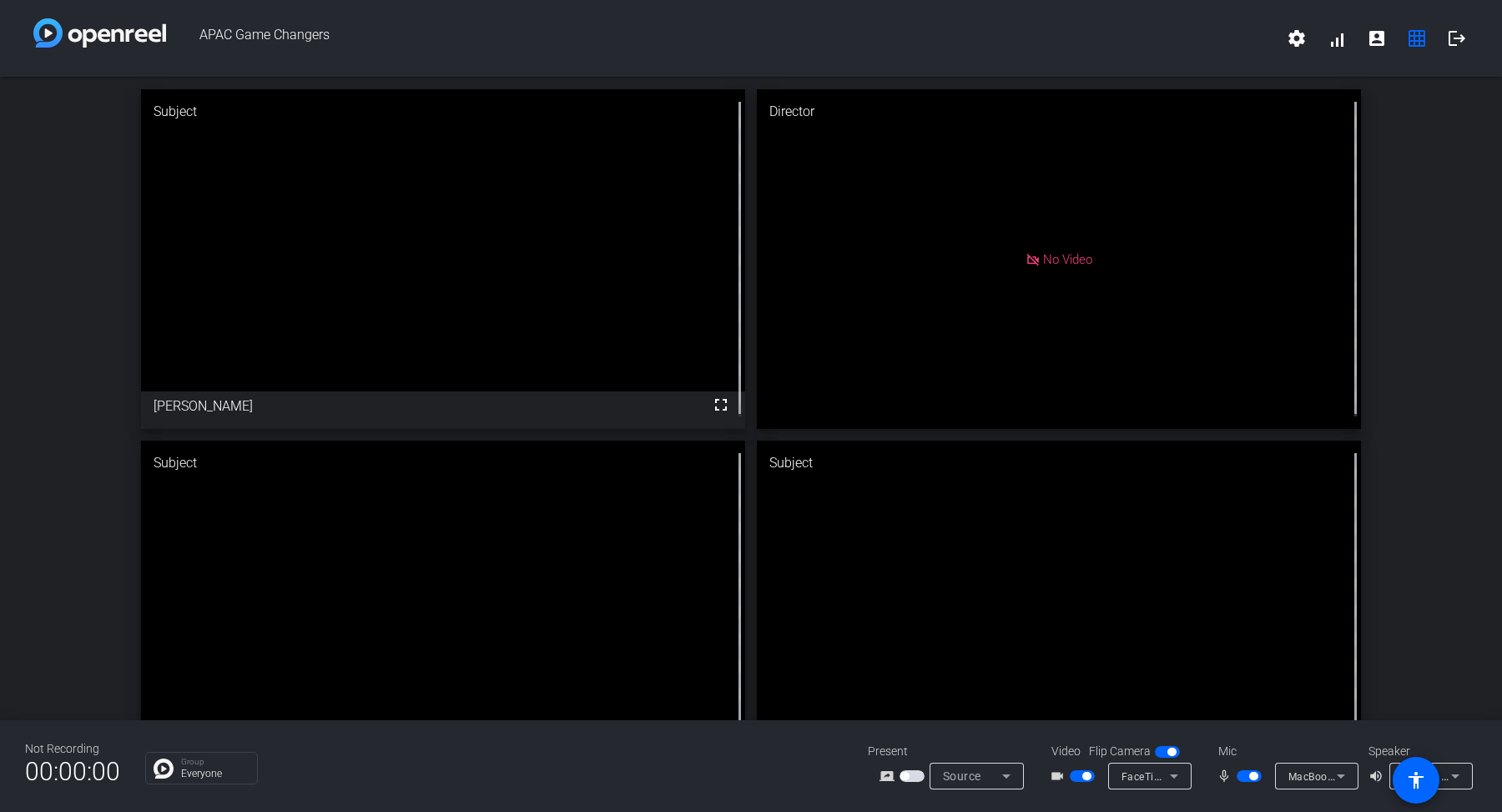
drag, startPoint x: 546, startPoint y: 543, endPoint x: 520, endPoint y: 484, distance: 64.5
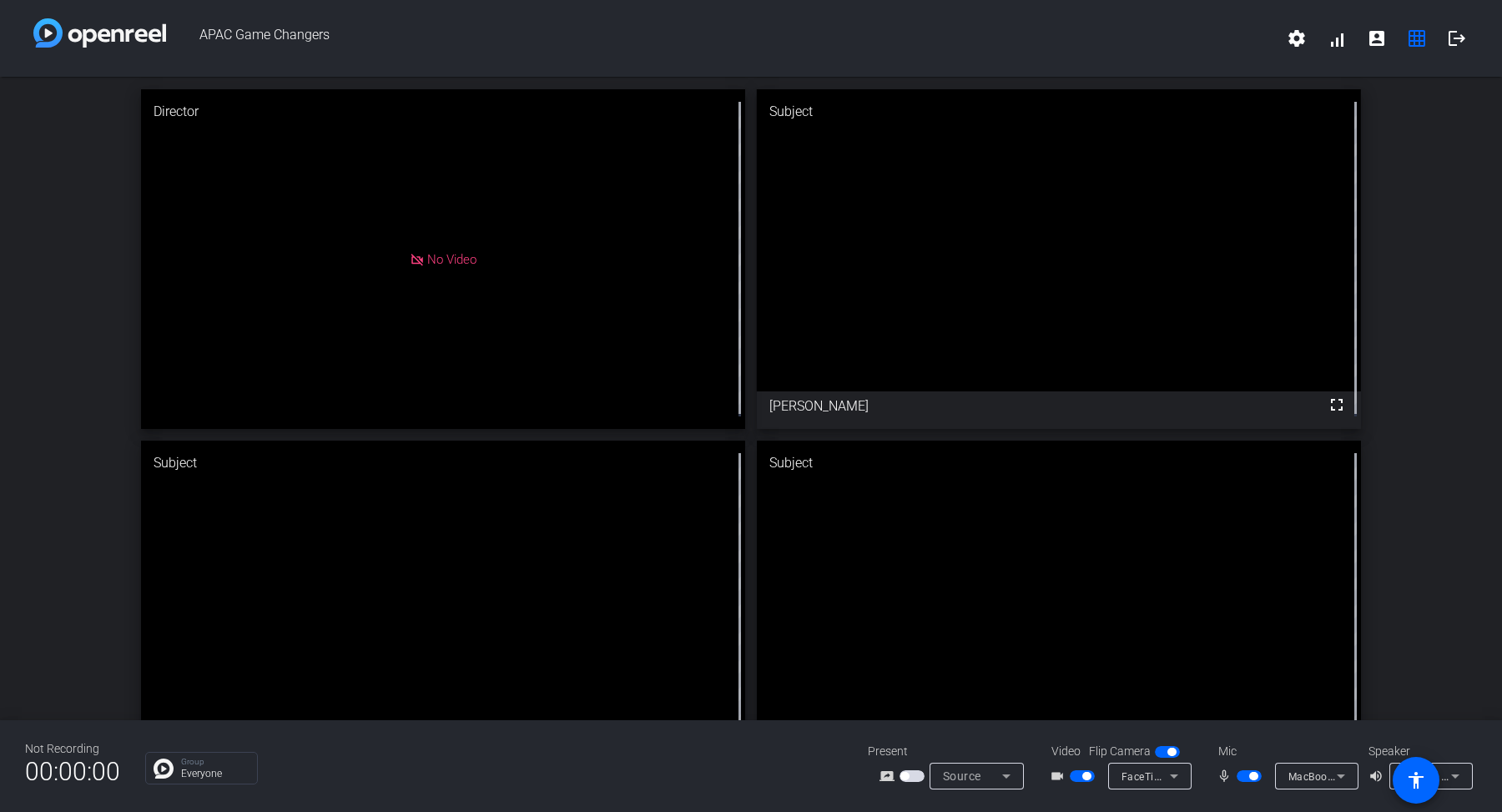
drag, startPoint x: 1020, startPoint y: 547, endPoint x: 976, endPoint y: 313, distance: 238.1
drag, startPoint x: 649, startPoint y: 540, endPoint x: 1026, endPoint y: 345, distance: 424.4
click at [1299, 42] on mat-icon "settings" at bounding box center [1297, 39] width 20 height 20
click at [1237, 54] on div at bounding box center [751, 406] width 1502 height 812
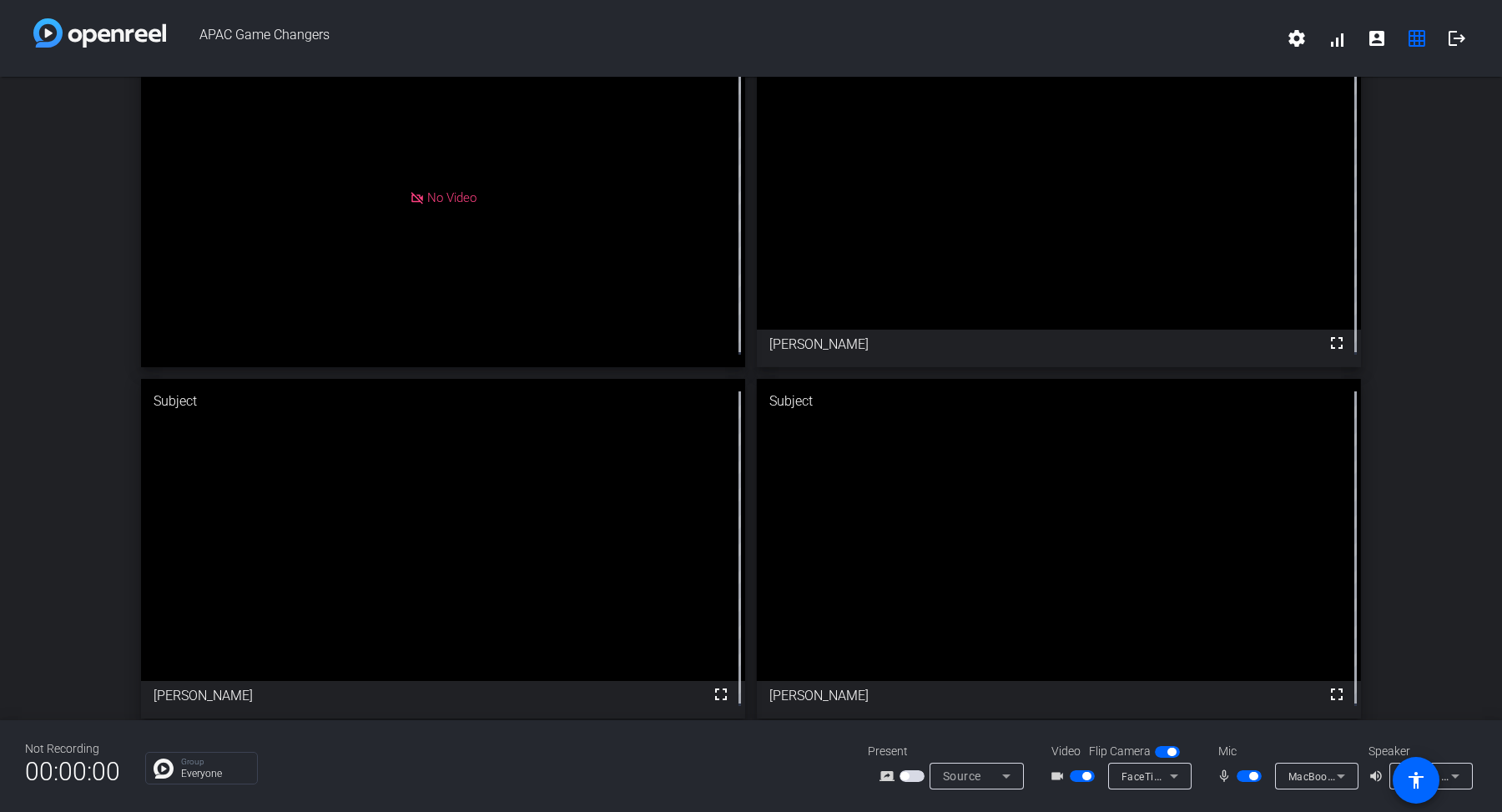
scroll to position [67, 0]
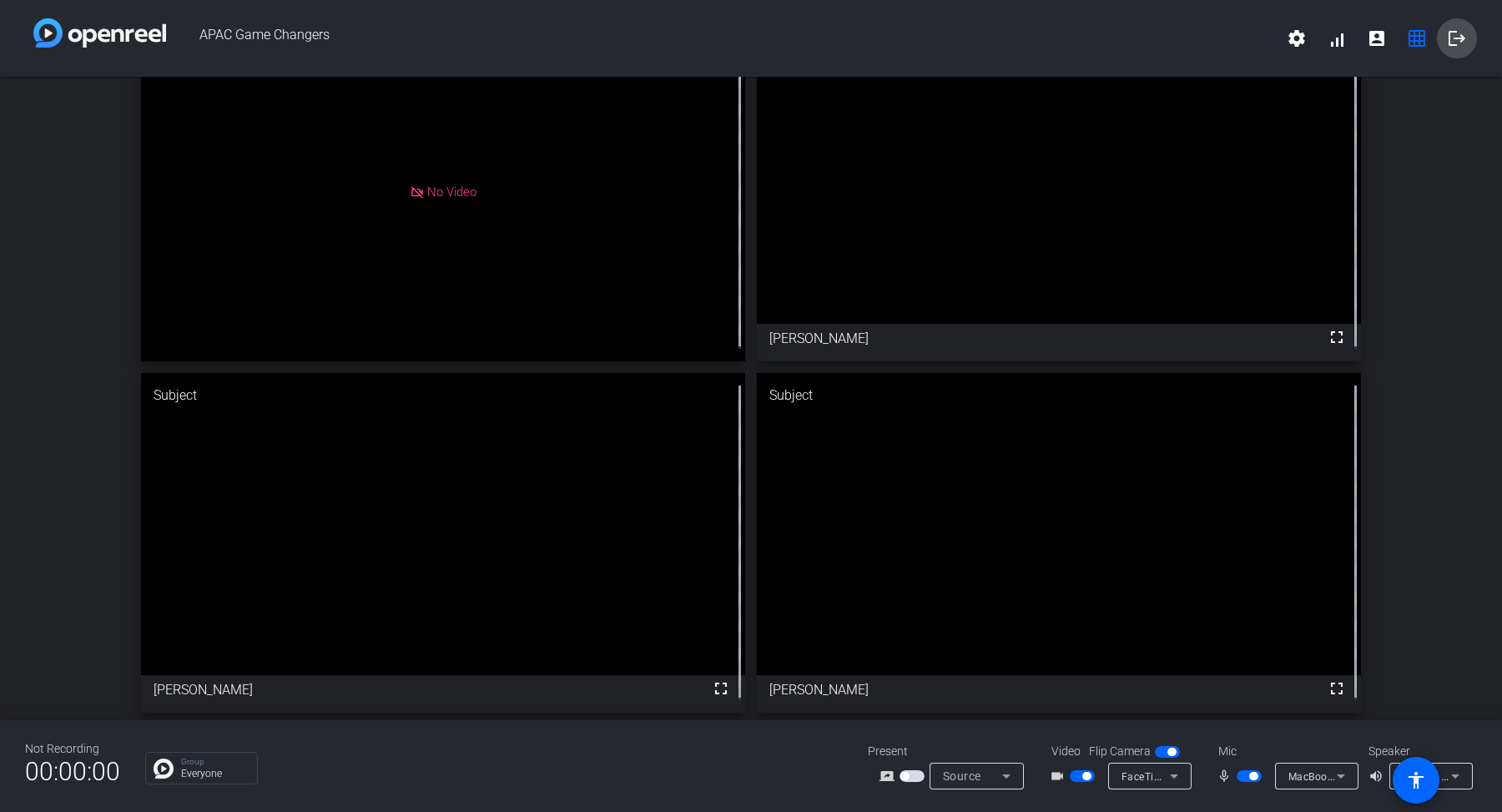
click at [1454, 42] on mat-icon "logout" at bounding box center [1456, 39] width 20 height 20
